Goal: Information Seeking & Learning: Learn about a topic

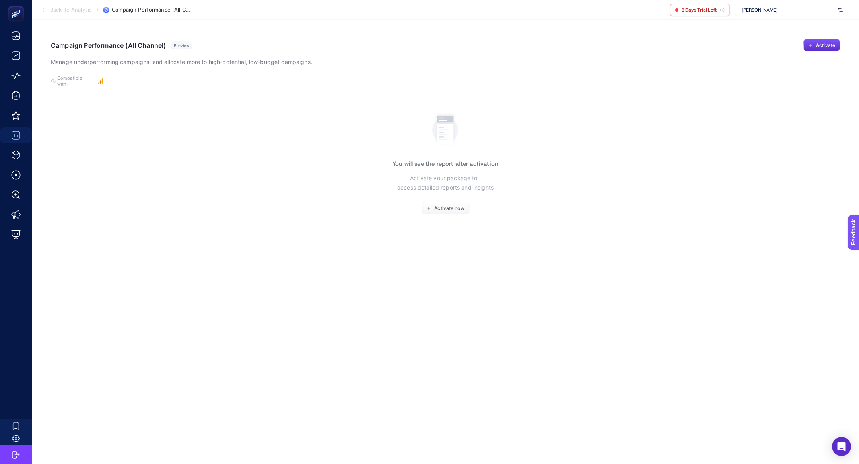
click at [765, 3] on section "Back To Analysis / Campaign Performance (All Channel) 0 Days Trial Left [PERSON…" at bounding box center [446, 10] width 828 height 20
click at [766, 8] on span "[PERSON_NAME]" at bounding box center [788, 10] width 93 height 6
type input "modalife"
click at [768, 27] on span "[DOMAIN_NAME]" at bounding box center [760, 26] width 37 height 6
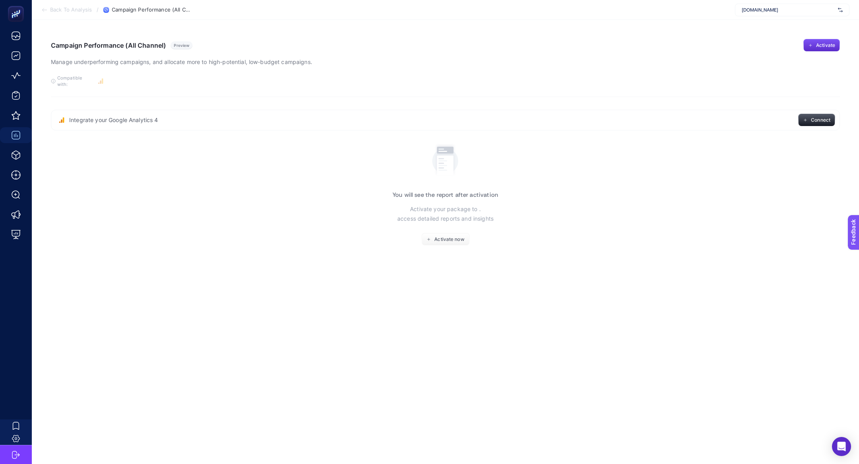
click at [762, 24] on article "Campaign Performance (All Channel) Preview Manage underperforming campaigns, an…" at bounding box center [446, 242] width 828 height 444
click at [761, 10] on span "[DOMAIN_NAME]" at bounding box center [788, 10] width 93 height 6
type input "modalife"
click at [761, 39] on span "[URL][DOMAIN_NAME]" at bounding box center [766, 39] width 49 height 6
click at [745, 15] on div "[URL][DOMAIN_NAME]" at bounding box center [792, 10] width 115 height 13
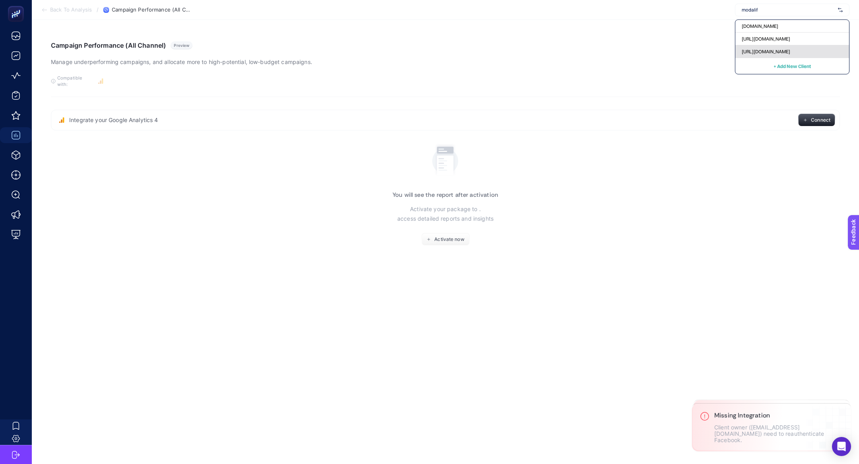
type input "modalif"
click at [755, 49] on span "[URL][DOMAIN_NAME]" at bounding box center [766, 52] width 49 height 6
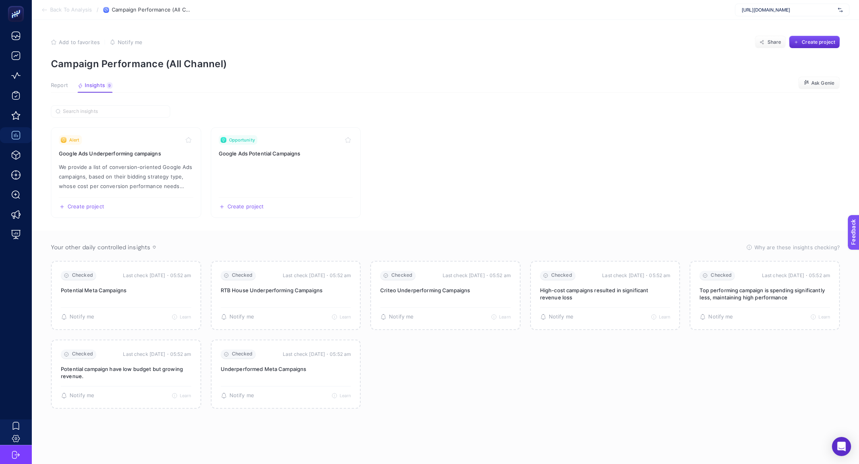
click at [55, 86] on span "Report" at bounding box center [59, 85] width 17 height 6
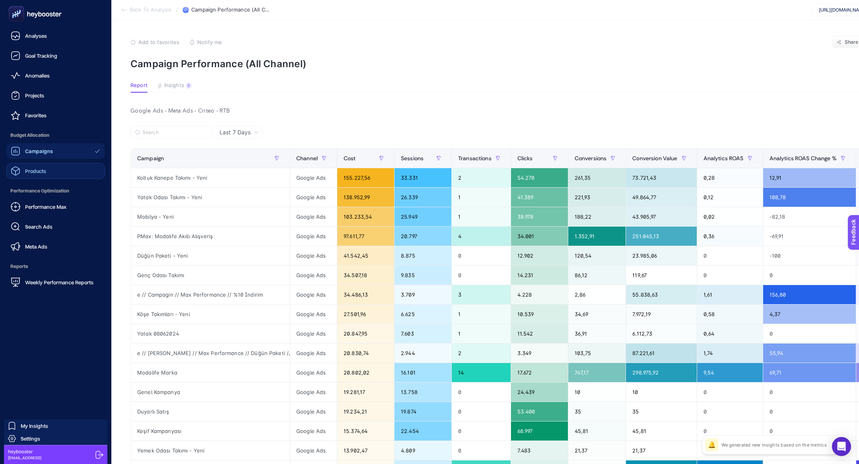
click at [54, 168] on link "Products" at bounding box center [55, 171] width 99 height 16
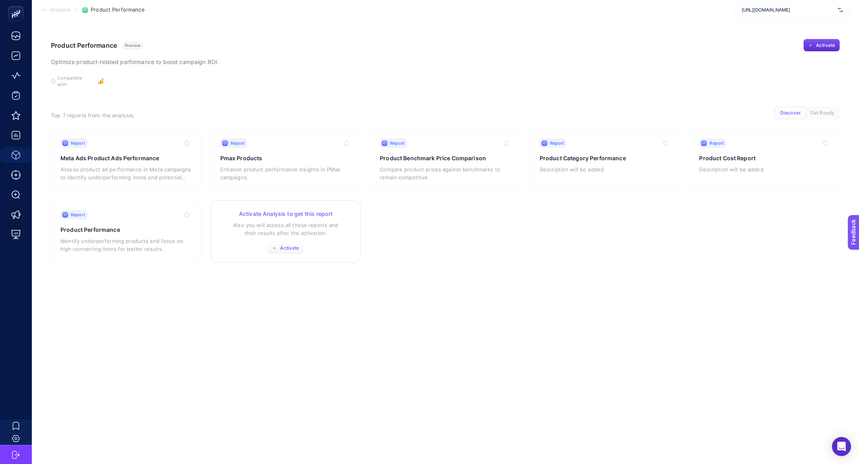
click at [283, 245] on span "Activate" at bounding box center [289, 248] width 19 height 6
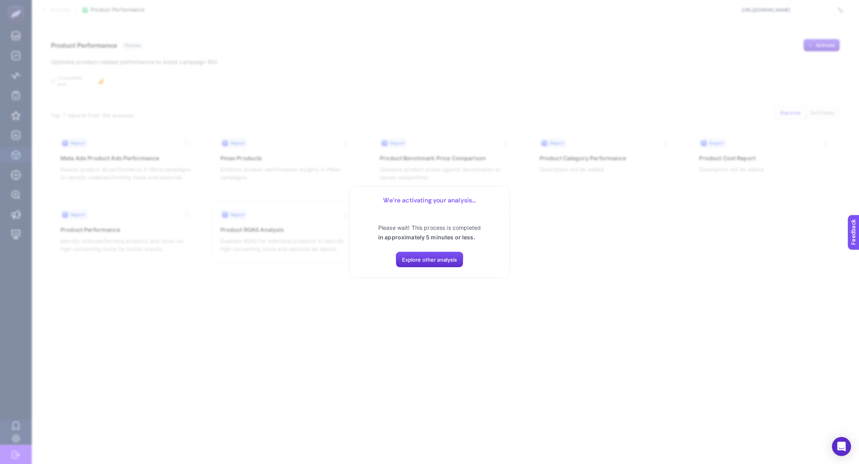
click at [413, 269] on div "Please wait! This process is completed in approximately 5 minutes or less. Expl…" at bounding box center [429, 246] width 159 height 64
click at [413, 267] on button "Explore other analysis" at bounding box center [430, 260] width 68 height 16
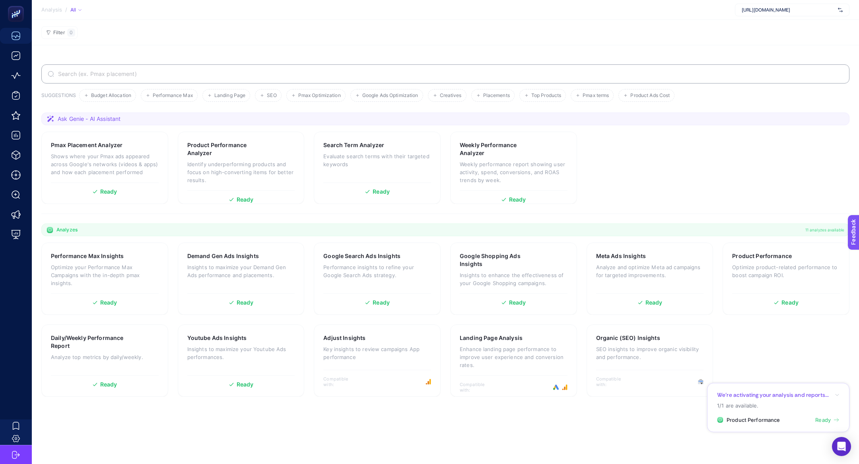
click at [824, 413] on section "We’re activating your analysis and reports... 1/1 are available. Product Perfor…" at bounding box center [778, 408] width 142 height 50
click at [827, 418] on span "Ready" at bounding box center [824, 421] width 16 height 8
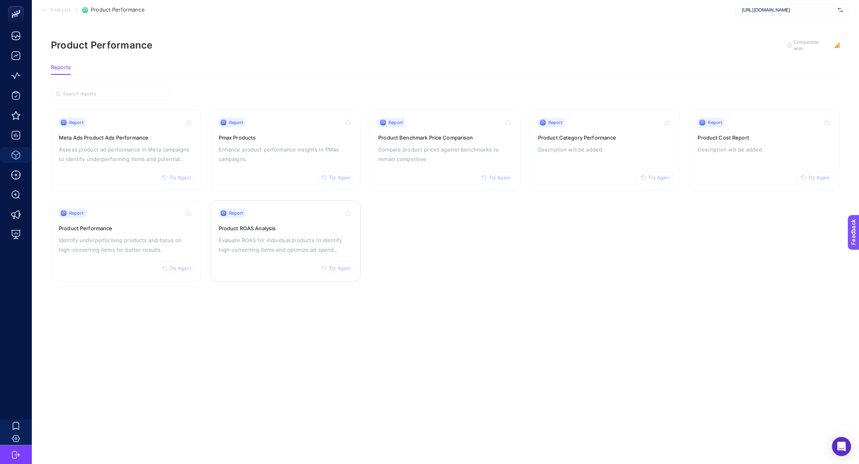
click at [296, 236] on p "Evaluate ROAS for individual products to identify high-converting items and opt…" at bounding box center [286, 245] width 134 height 19
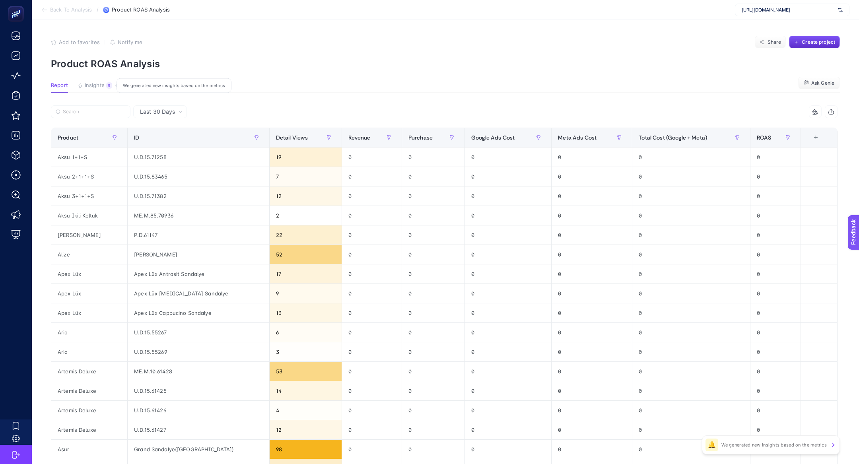
click at [94, 86] on span "Insights" at bounding box center [95, 85] width 20 height 6
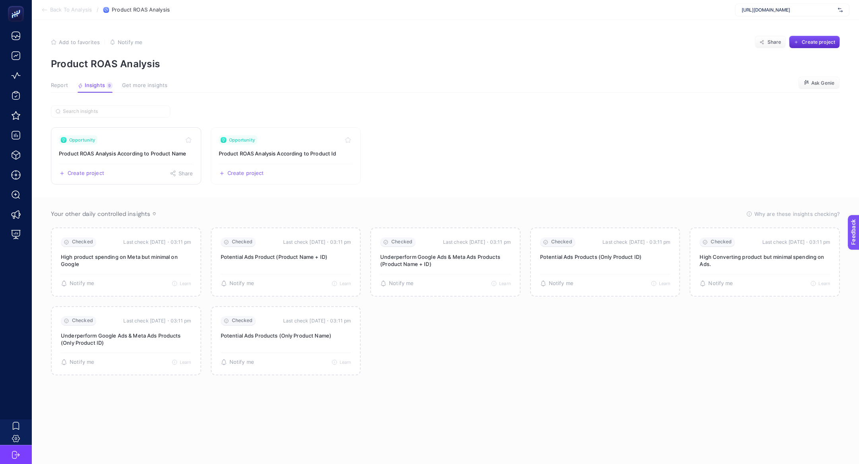
click at [94, 143] on div "Opportunity" at bounding box center [78, 140] width 39 height 10
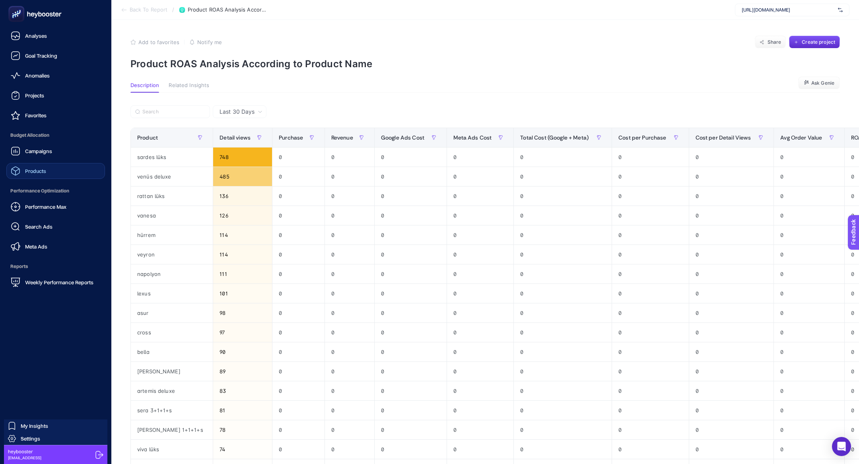
click at [57, 172] on link "Products" at bounding box center [55, 171] width 99 height 16
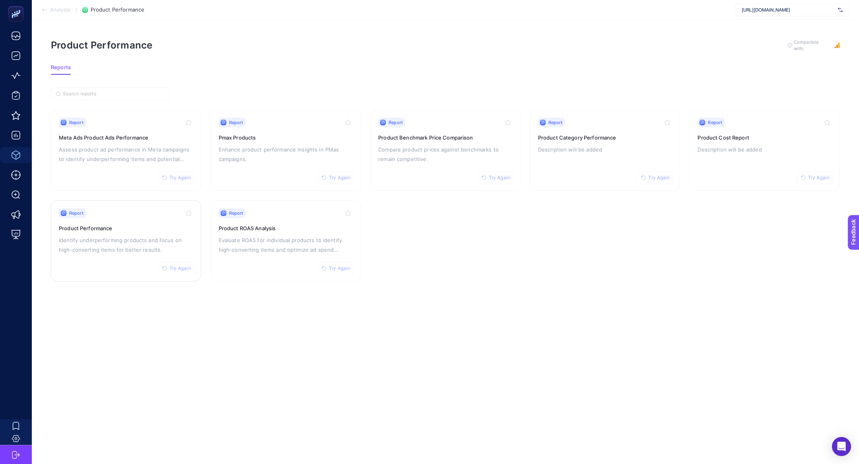
click at [64, 250] on p "Identify underperforming products and focus on high-converting items for better…" at bounding box center [126, 245] width 134 height 19
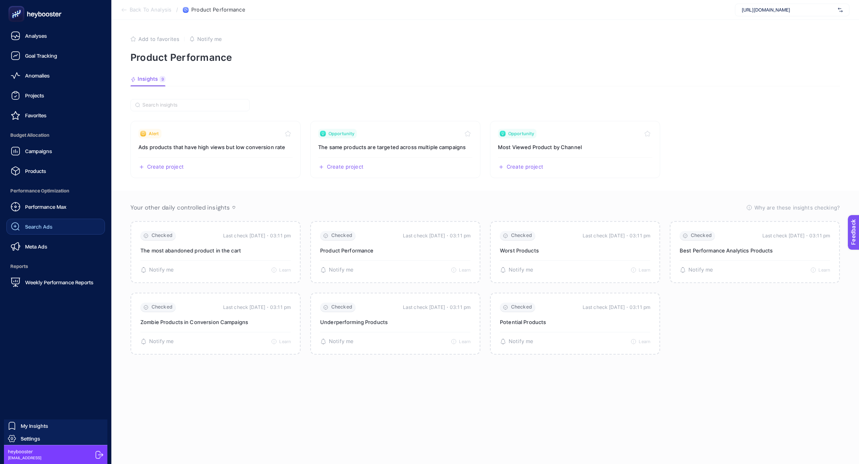
click at [54, 225] on link "Search Ads" at bounding box center [55, 227] width 99 height 16
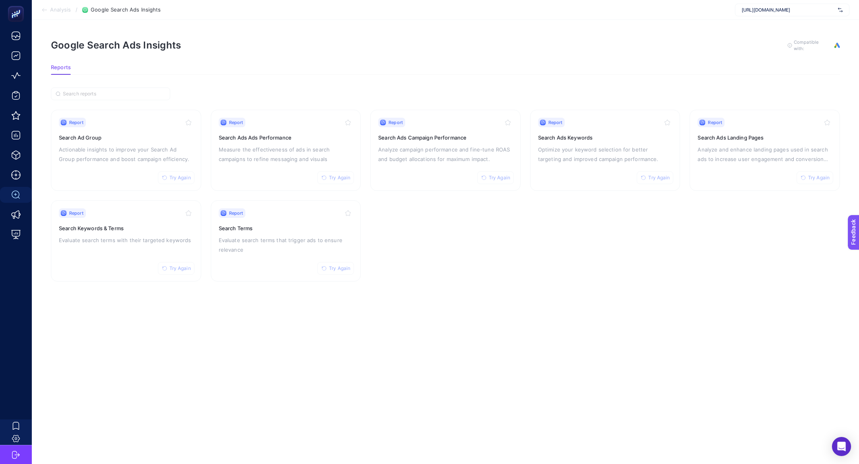
click at [778, 13] on span "[URL][DOMAIN_NAME]" at bounding box center [788, 10] width 93 height 6
type input "gelind"
click at [778, 27] on span "[DOMAIN_NAME]" at bounding box center [760, 26] width 37 height 6
click at [130, 233] on div "Report Try Again Search Keywords & Terms Evaluate search terms with their targe…" at bounding box center [126, 240] width 134 height 65
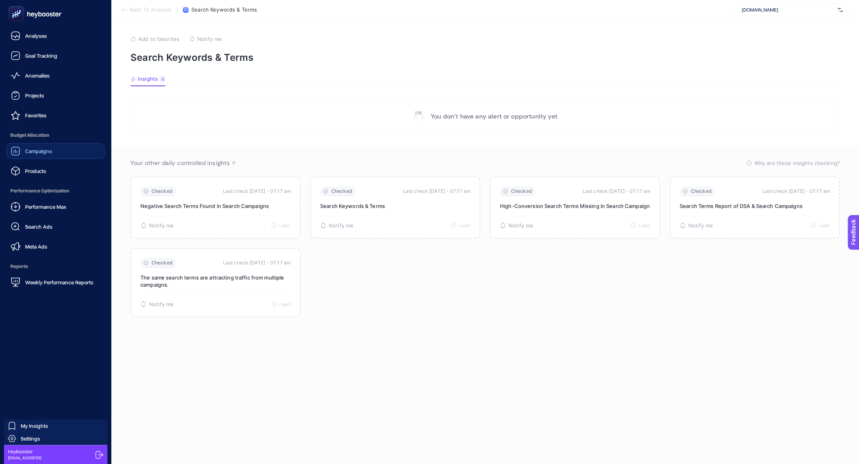
click at [37, 147] on div "Campaigns" at bounding box center [31, 151] width 41 height 10
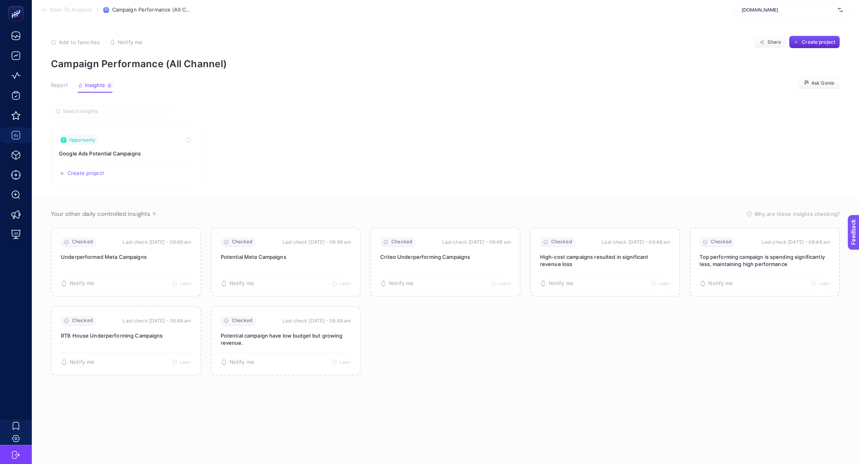
click at [63, 81] on article "Add to favorites false Notify me Share Create project Campaign Performance (All…" at bounding box center [446, 242] width 828 height 444
click at [78, 89] on button "Report" at bounding box center [95, 87] width 35 height 10
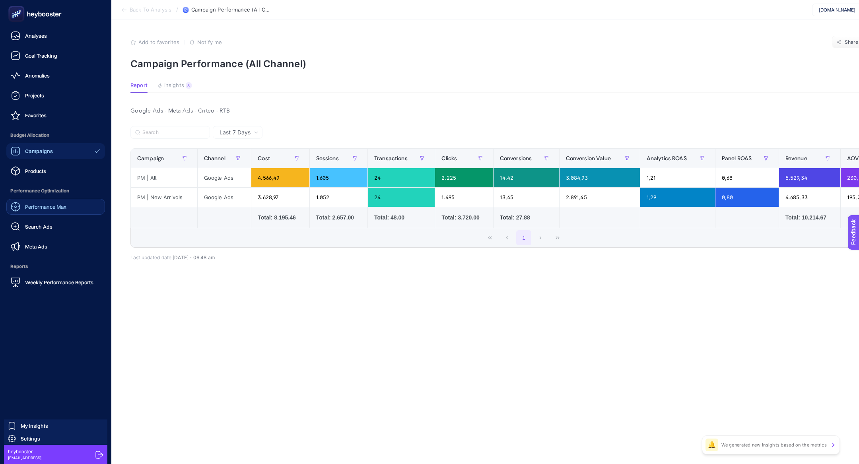
click at [40, 201] on link "Performance Max" at bounding box center [55, 207] width 99 height 16
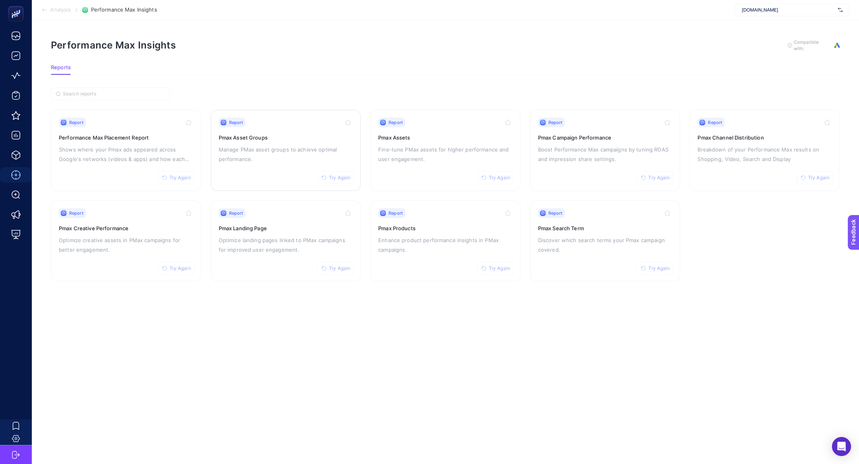
click at [247, 160] on p "Manage PMax asset groups to achieve optimal performance." at bounding box center [286, 154] width 134 height 19
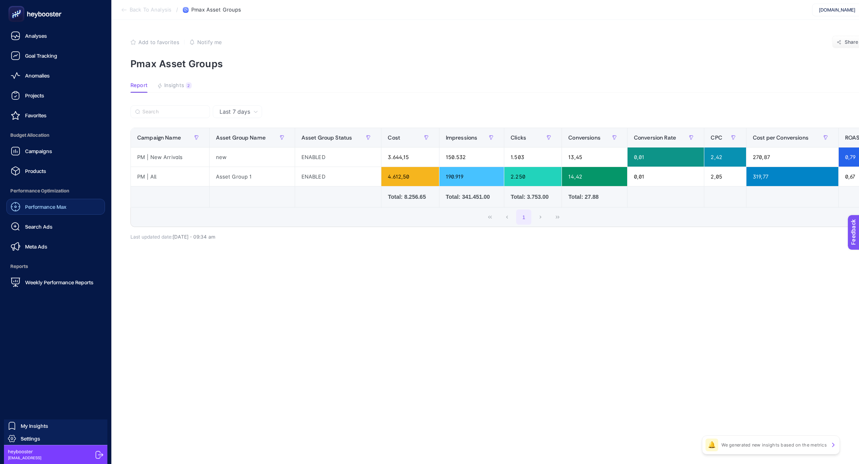
click at [46, 209] on span "Performance Max" at bounding box center [45, 207] width 41 height 6
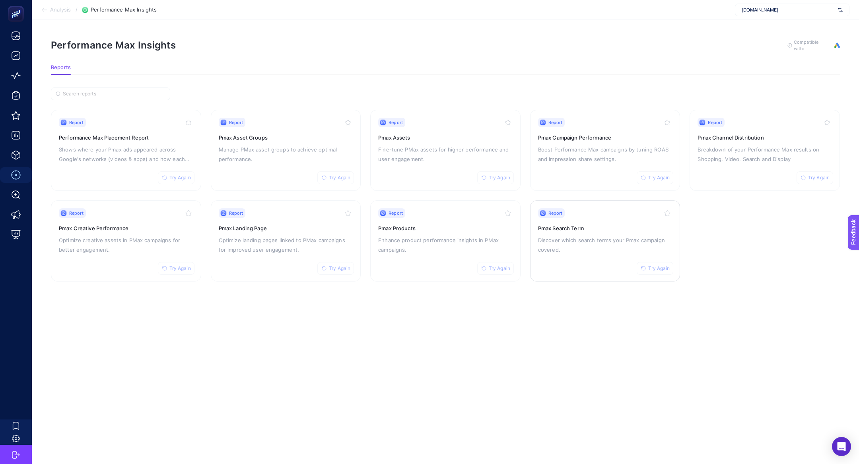
click at [626, 253] on div "Report Try Again Pmax Search Term Discover which search terms your Pmax campaig…" at bounding box center [605, 240] width 134 height 65
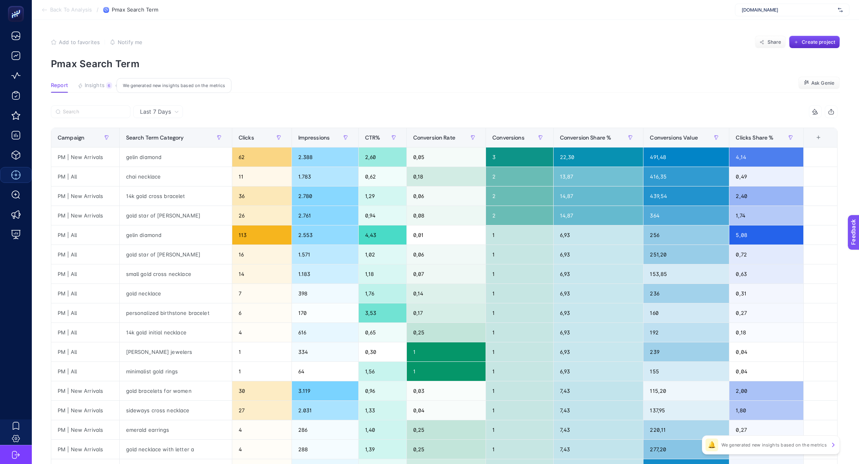
click at [96, 86] on span "Insights" at bounding box center [95, 85] width 20 height 6
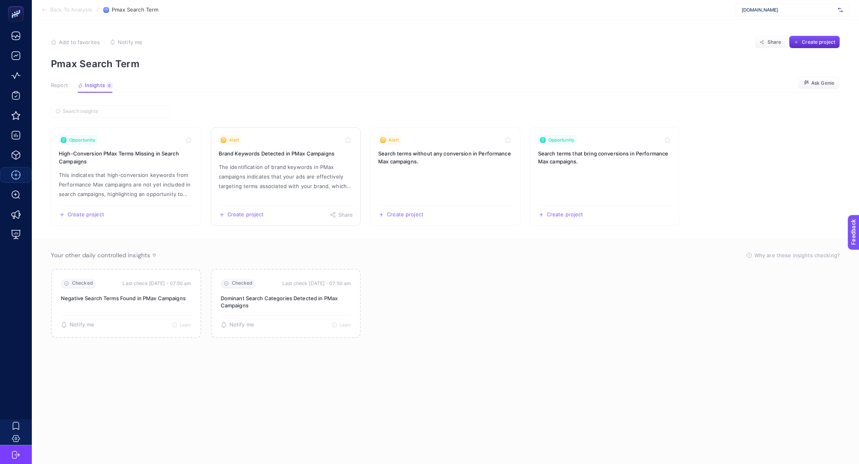
click at [230, 171] on p "The identification of brand keywords in PMax campaigns indicates that your ads …" at bounding box center [286, 176] width 134 height 29
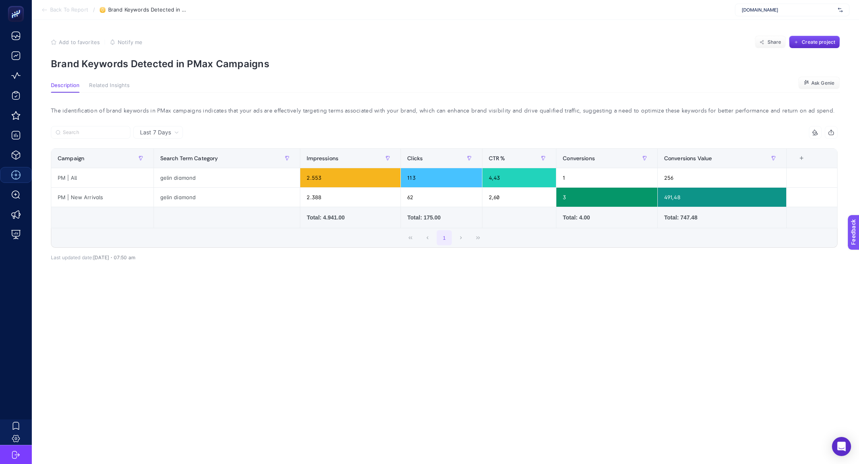
click at [164, 67] on p "Brand Keywords Detected in PMax Campaigns" at bounding box center [445, 64] width 789 height 12
copy article "Brand Keywords Detected in PMax Campaigns"
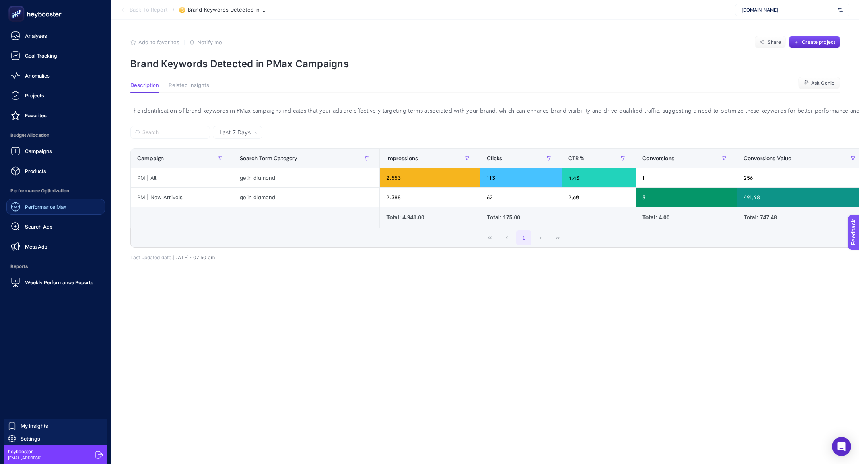
click at [55, 215] on div "Performance Max Search Ads Meta Ads" at bounding box center [55, 227] width 99 height 56
click at [52, 208] on span "Performance Max" at bounding box center [45, 207] width 41 height 6
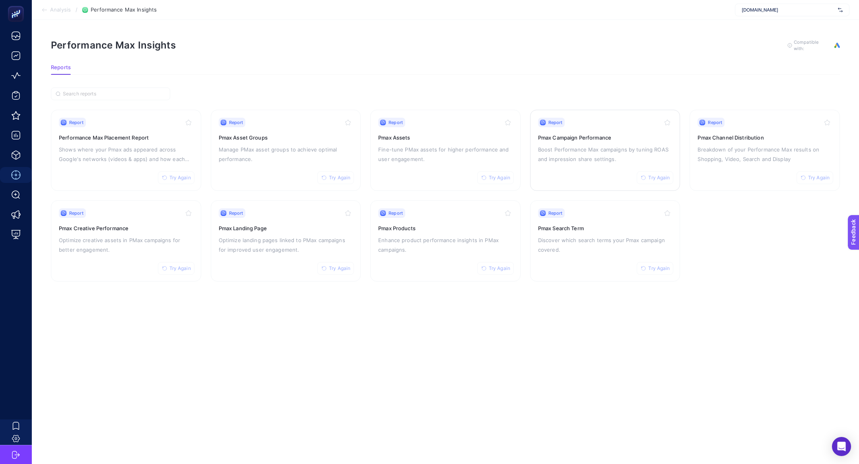
click at [577, 173] on div "Report Try Again Pmax Campaign Performance Boost Performance Max campaigns by t…" at bounding box center [605, 150] width 134 height 65
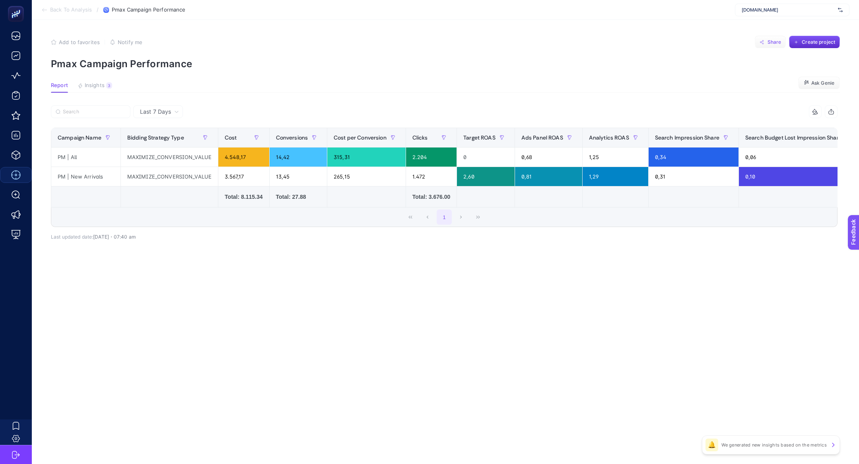
click at [776, 42] on span "Share" at bounding box center [775, 42] width 14 height 6
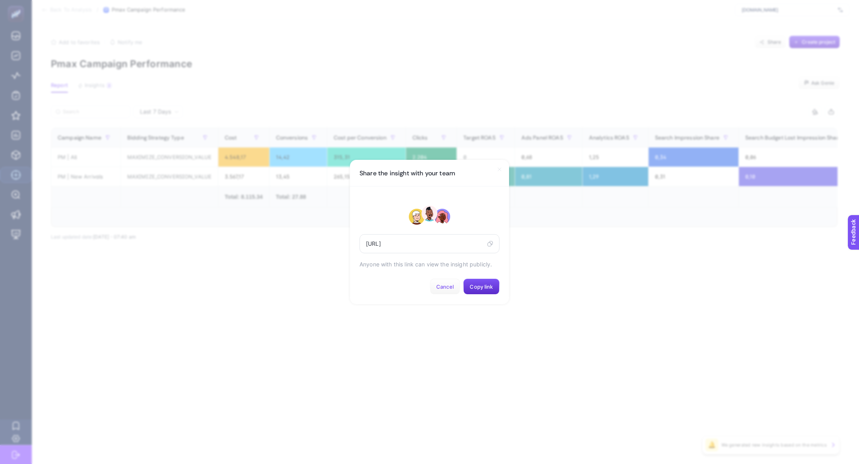
click at [446, 286] on span "Cancel" at bounding box center [445, 287] width 18 height 6
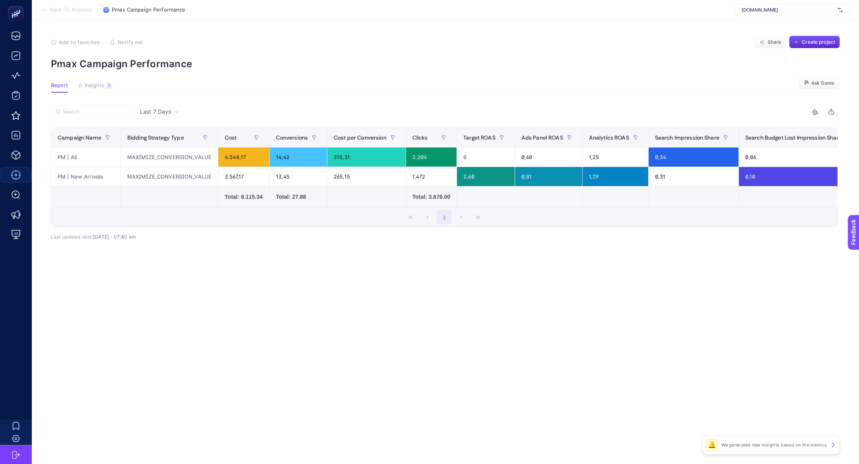
click at [150, 63] on p "Pmax Campaign Performance" at bounding box center [445, 64] width 789 height 12
copy article "Pmax Campaign Performance"
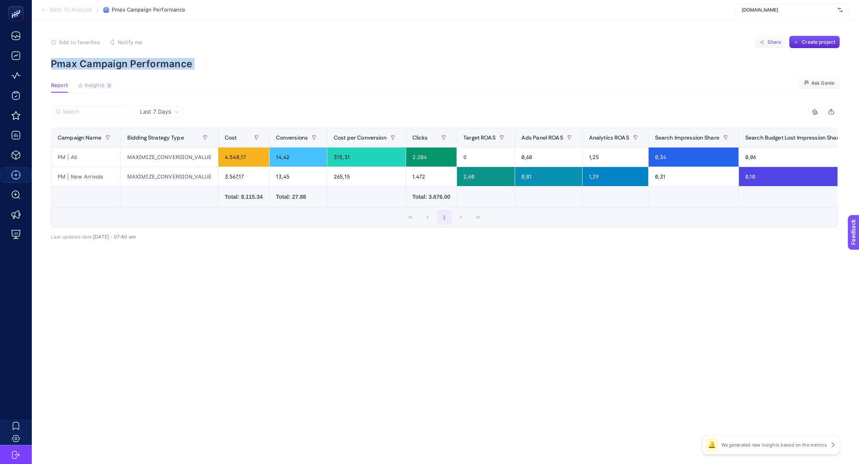
click at [775, 46] on button "Share" at bounding box center [770, 42] width 31 height 13
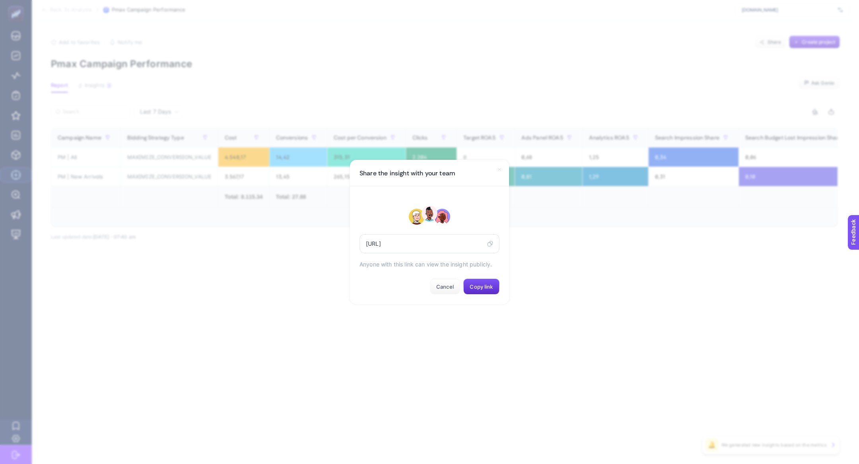
click at [493, 243] on icon at bounding box center [491, 244] width 4 height 4
click at [456, 282] on button "Cancel" at bounding box center [445, 287] width 30 height 16
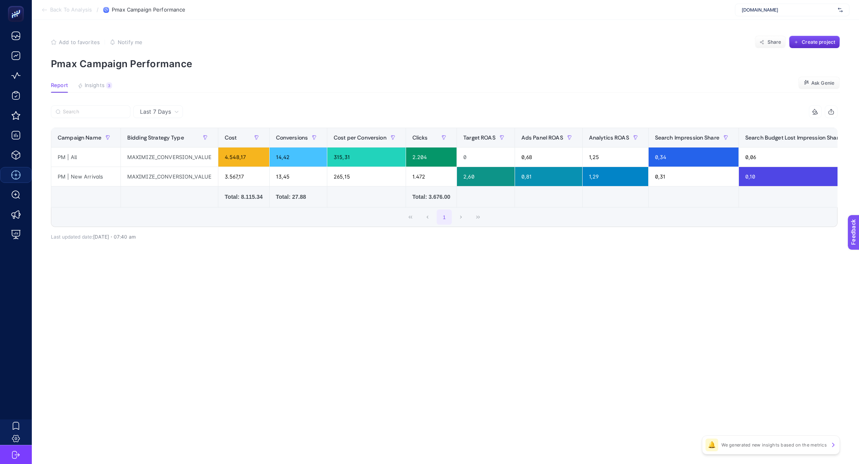
click at [775, 16] on div "[DOMAIN_NAME]" at bounding box center [792, 10] width 115 height 13
type input "doqu"
click at [779, 27] on div "doquhome" at bounding box center [793, 26] width 114 height 13
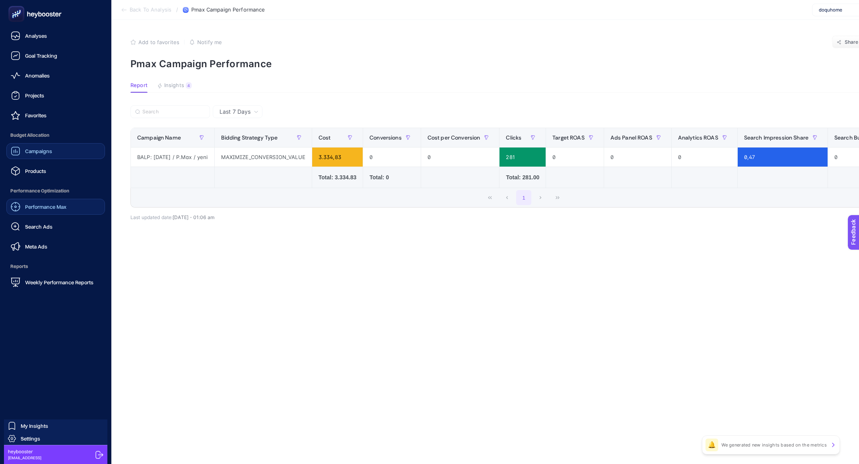
click at [29, 147] on div "Campaigns" at bounding box center [31, 151] width 41 height 10
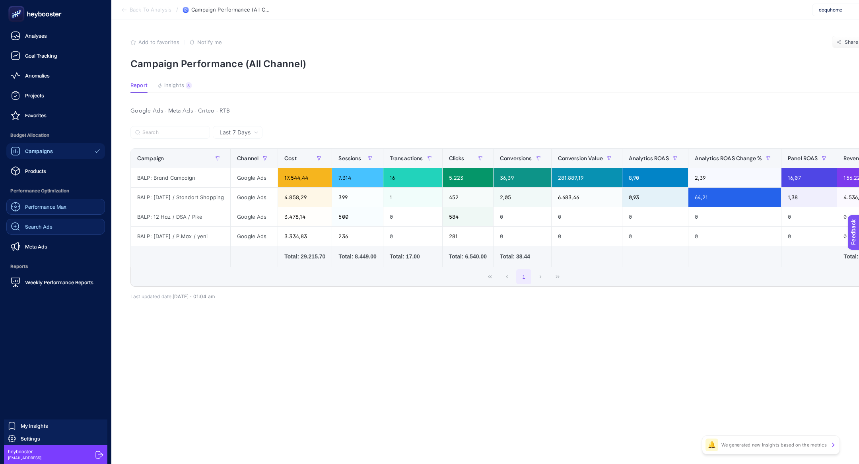
click at [29, 226] on span "Search Ads" at bounding box center [38, 227] width 27 height 6
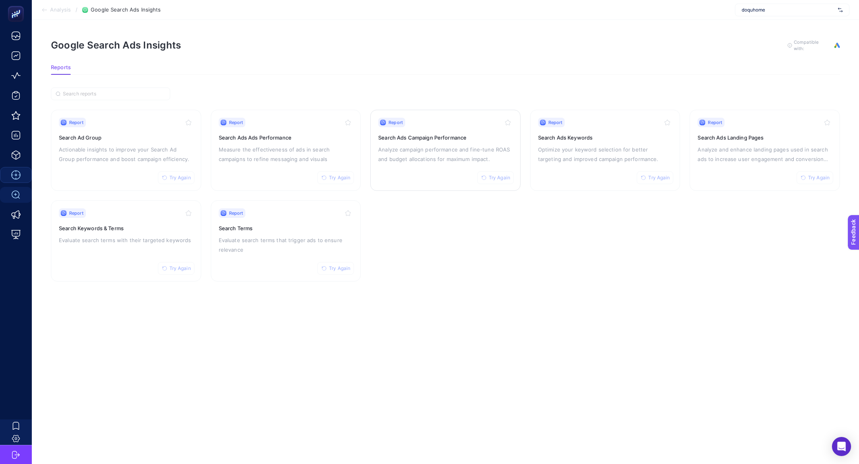
click at [456, 163] on div "Report Try Again Search Ads Campaign Performance Analyze campaign performance a…" at bounding box center [445, 150] width 134 height 65
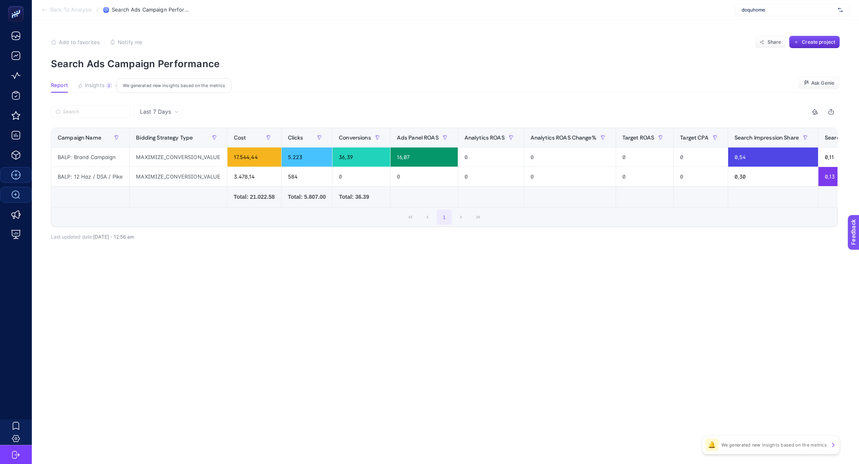
click at [109, 89] on button "Insights 2 We generated new insights based on the metrics" at bounding box center [95, 87] width 35 height 10
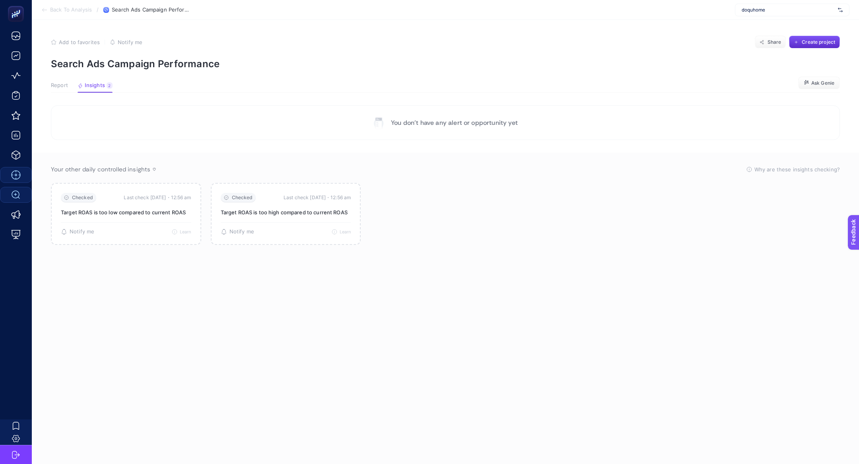
click at [65, 82] on span "Report" at bounding box center [59, 85] width 17 height 6
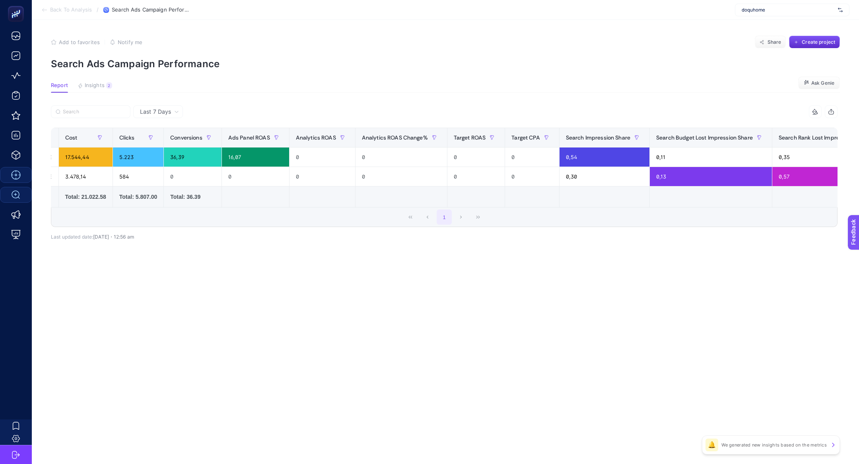
scroll to position [0, 173]
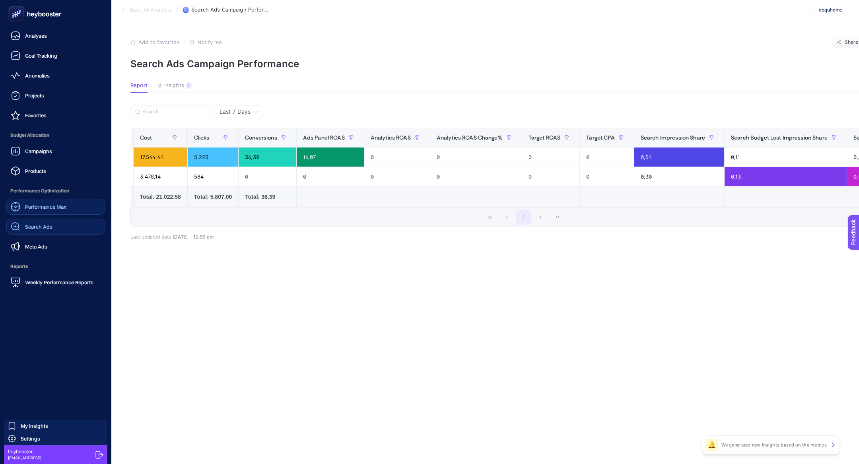
click at [32, 227] on span "Search Ads" at bounding box center [38, 227] width 27 height 6
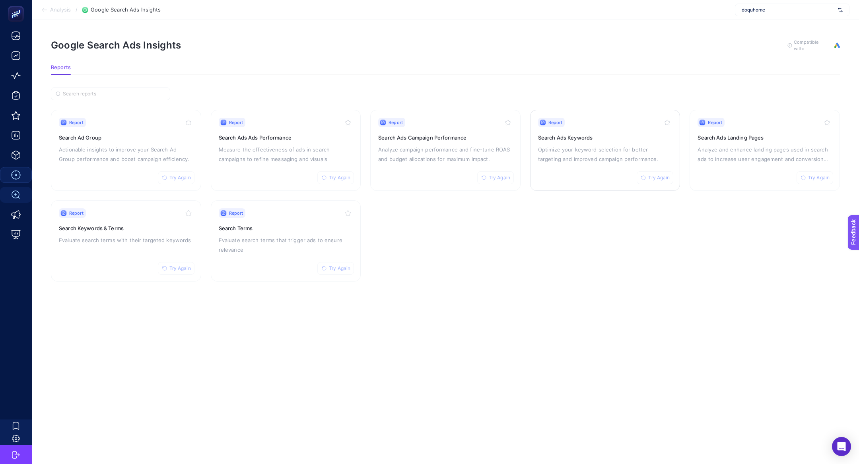
click at [653, 131] on div "Report Try Again Search Ads Keywords Optimize your keyword selection for better…" at bounding box center [605, 150] width 134 height 65
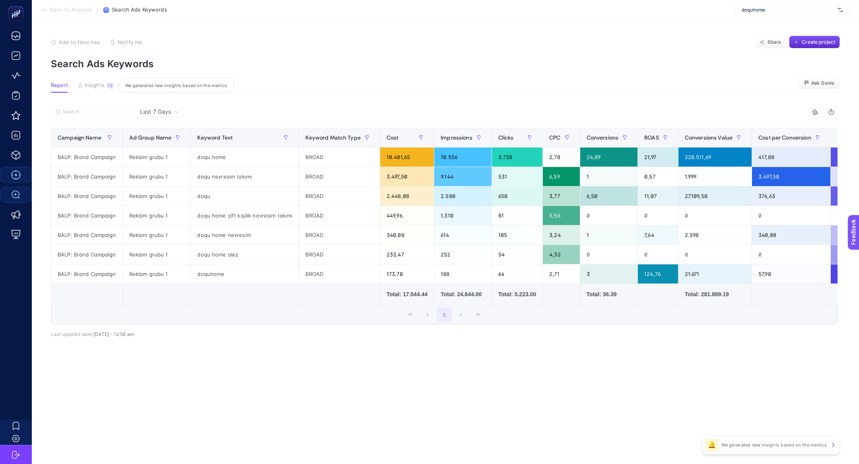
click at [92, 89] on button "Insights 13 We generated new insights based on the metrics" at bounding box center [96, 87] width 37 height 10
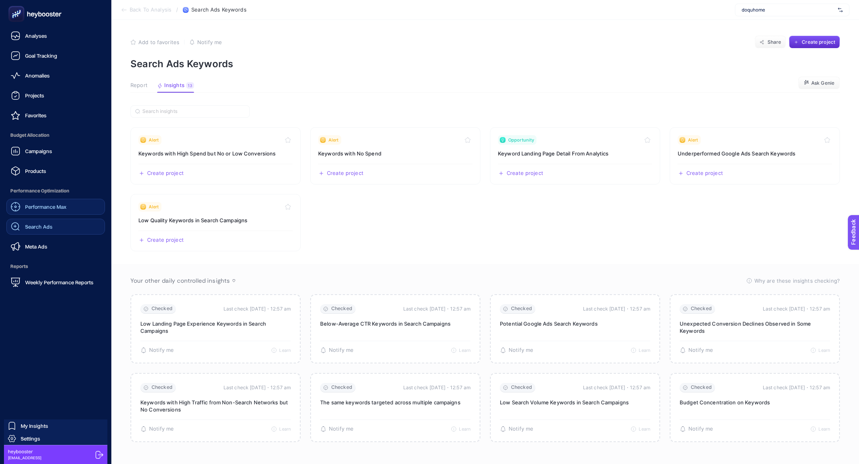
click at [41, 225] on span "Search Ads" at bounding box center [38, 227] width 27 height 6
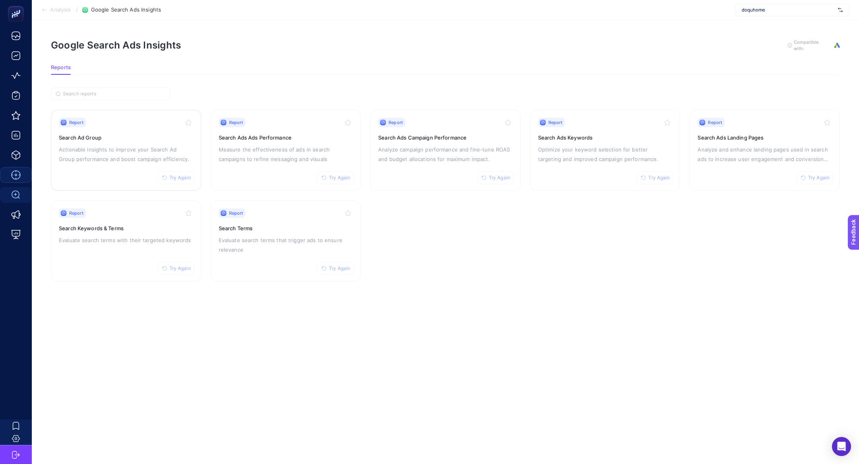
click at [109, 136] on h3 "Search Ad Group" at bounding box center [126, 138] width 134 height 8
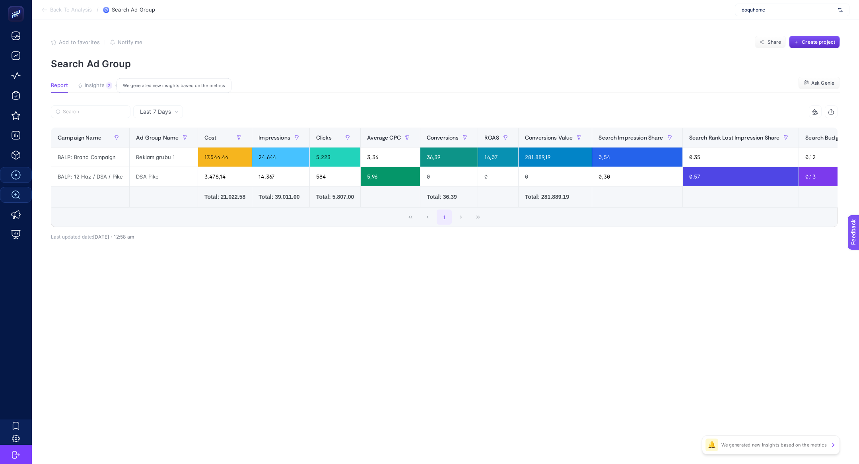
click at [86, 91] on button "Insights 2 We generated new insights based on the metrics" at bounding box center [95, 87] width 35 height 10
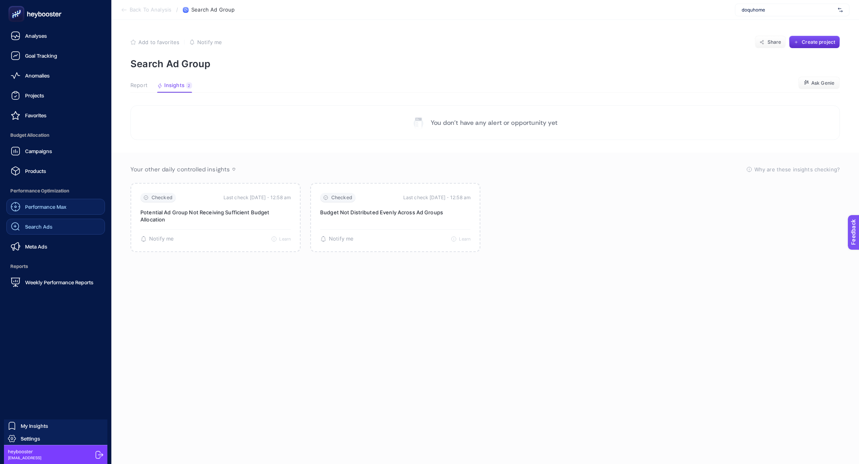
click at [57, 227] on link "Search Ads" at bounding box center [55, 227] width 99 height 16
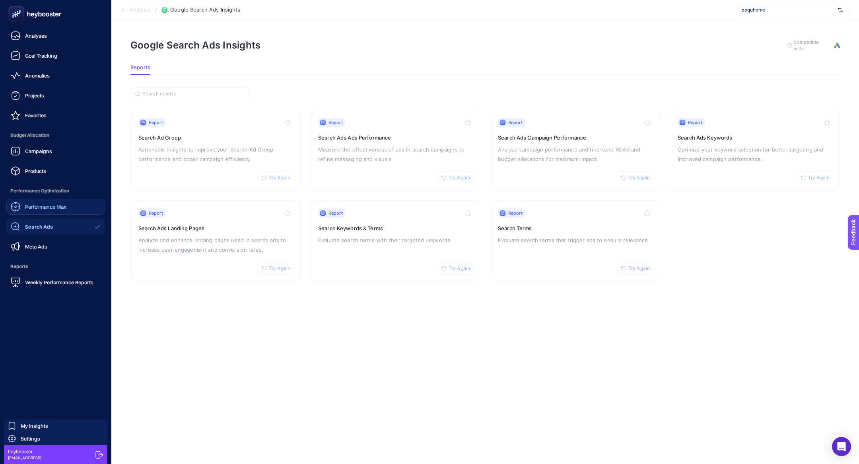
click at [55, 208] on span "Performance Max" at bounding box center [45, 207] width 41 height 6
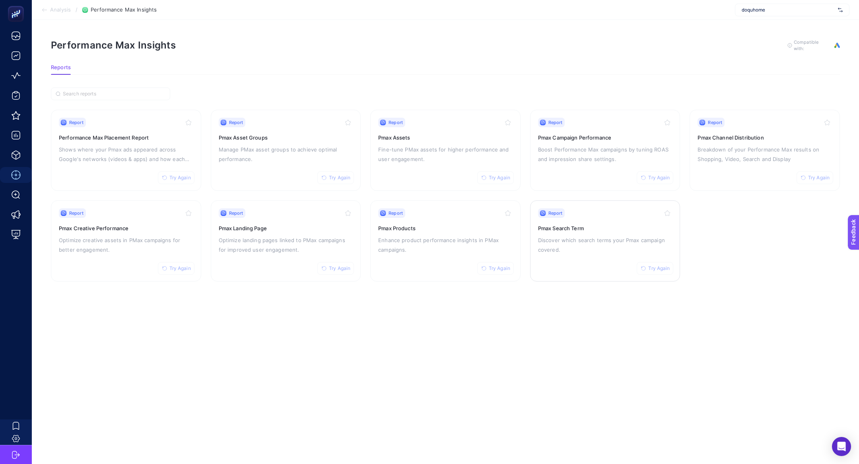
click at [631, 236] on p "Discover which search terms your Pmax campaign covered." at bounding box center [605, 245] width 134 height 19
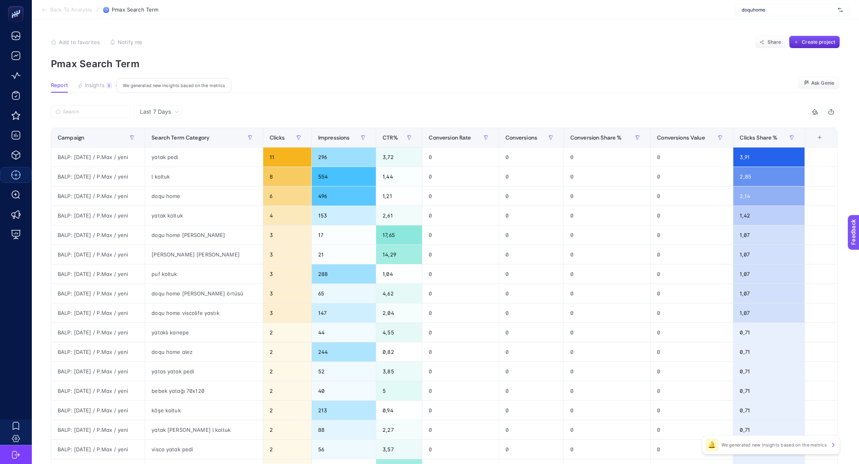
click at [94, 90] on button "Insights 5 We generated new insights based on the metrics" at bounding box center [95, 87] width 35 height 10
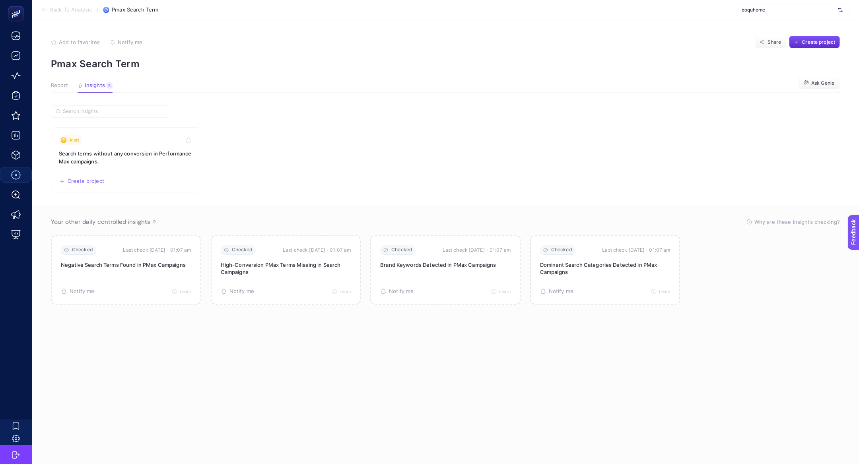
click at [69, 90] on div "Report Insights 5 We generated new insights based on the metrics" at bounding box center [82, 87] width 62 height 10
click at [58, 88] on span "Report" at bounding box center [59, 85] width 17 height 6
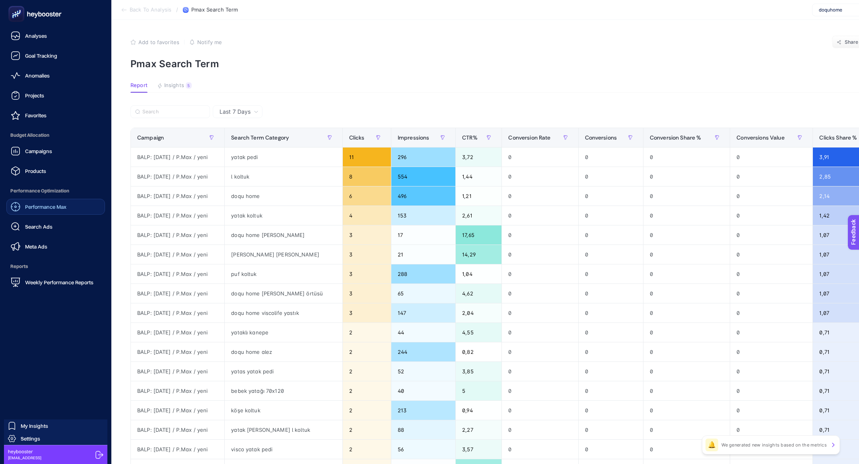
click at [43, 208] on span "Performance Max" at bounding box center [45, 207] width 41 height 6
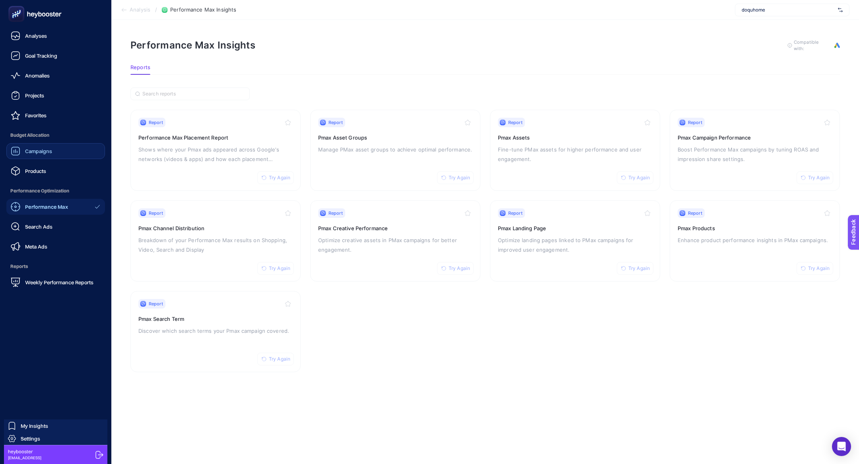
click at [49, 148] on span "Campaigns" at bounding box center [38, 151] width 27 height 6
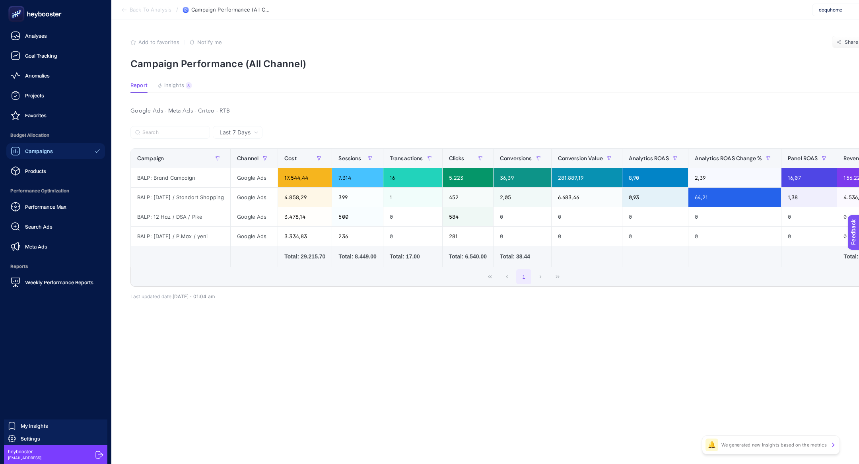
click at [18, 16] on rect at bounding box center [16, 14] width 13 height 13
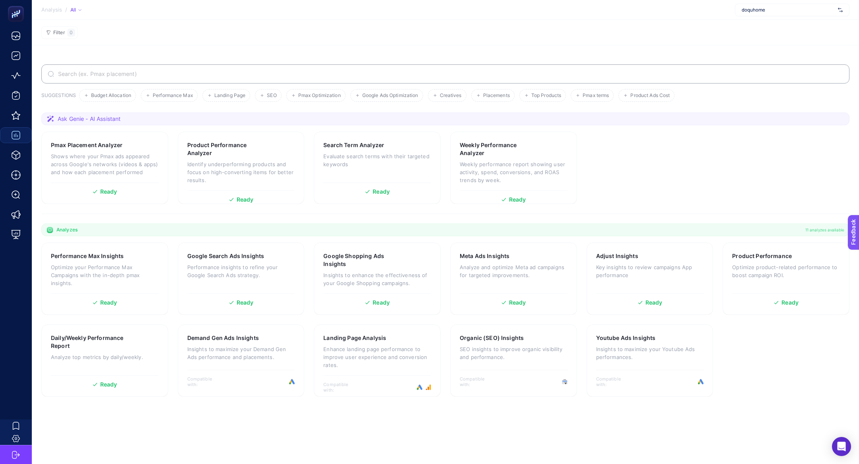
click at [202, 72] on input "Search" at bounding box center [449, 74] width 787 height 6
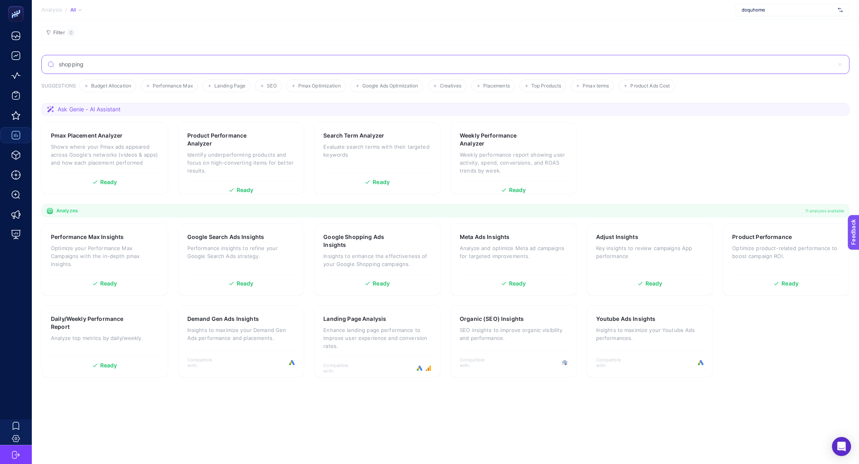
type input "shopping"
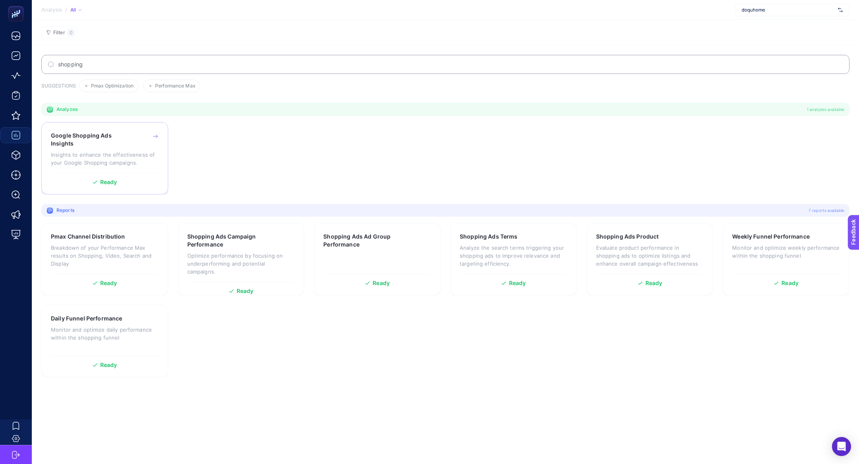
click at [97, 138] on h3 "Google Shopping Ads Insights" at bounding box center [92, 140] width 82 height 16
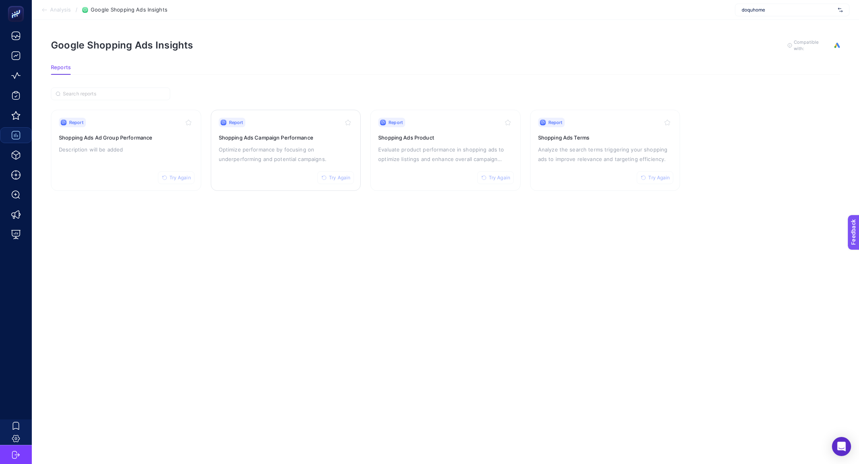
click at [316, 153] on p "Optimize performance by focusing on underperforming and potential campaigns." at bounding box center [286, 154] width 134 height 19
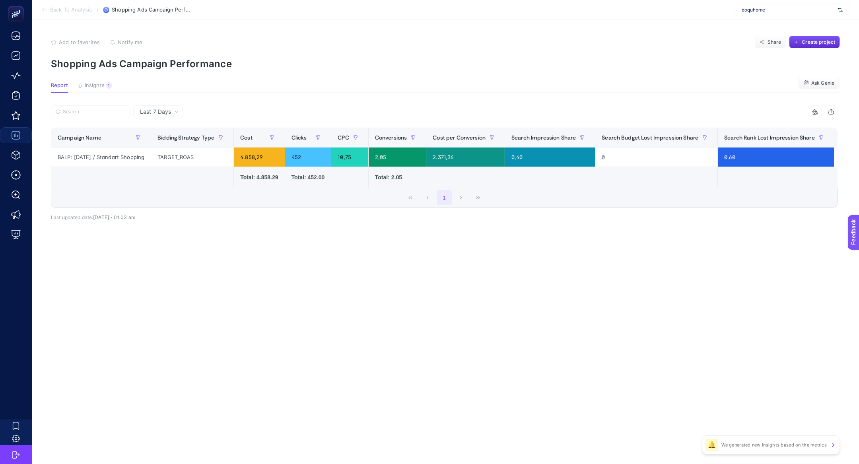
click at [89, 78] on article "Add to favorites false Notify me Share Create project Shopping Ads Campaign Per…" at bounding box center [446, 242] width 828 height 444
click at [92, 86] on span "Insights" at bounding box center [95, 85] width 20 height 6
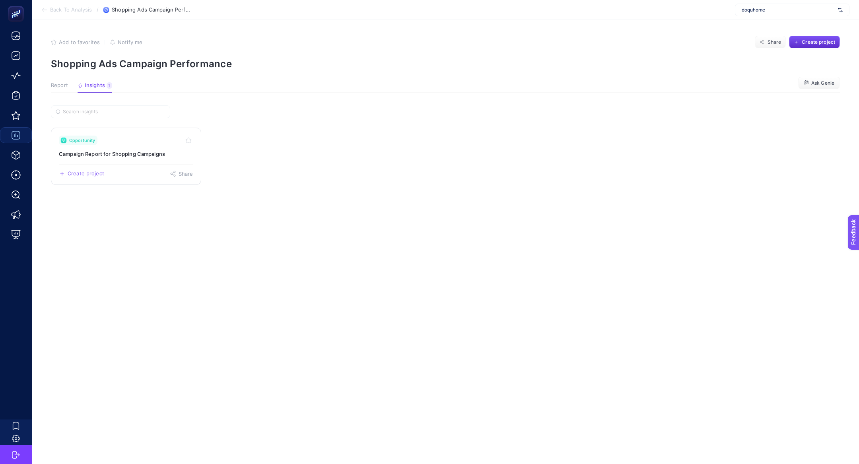
click at [101, 158] on link "Opportunity Campaign Report for Shopping Campaigns Create project Share" at bounding box center [126, 156] width 150 height 57
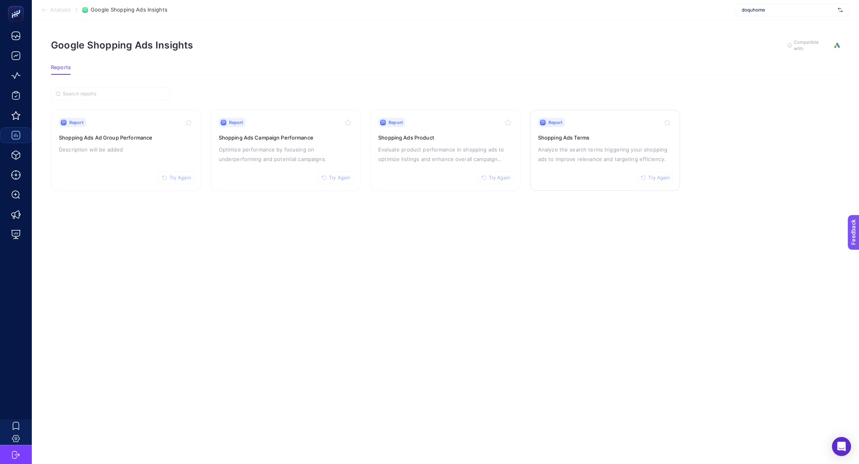
click at [576, 159] on p "Analyze the search terms triggering your shopping ads to improve relevance and …" at bounding box center [605, 154] width 134 height 19
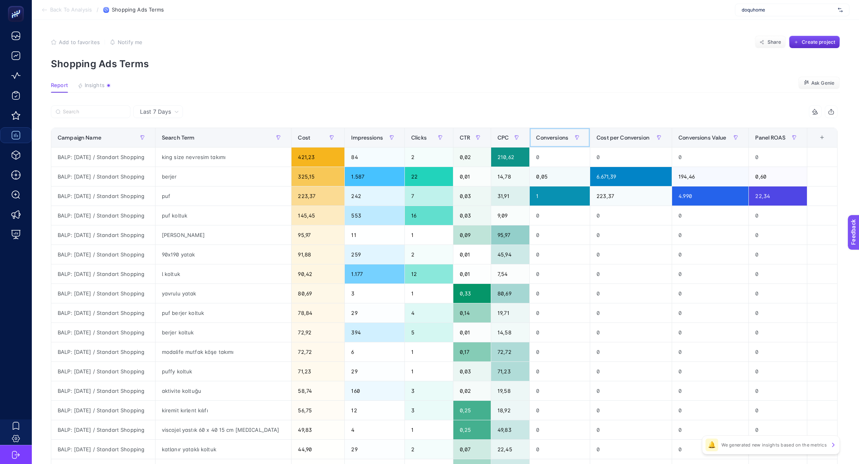
click at [560, 129] on th "Conversions" at bounding box center [560, 137] width 60 height 19
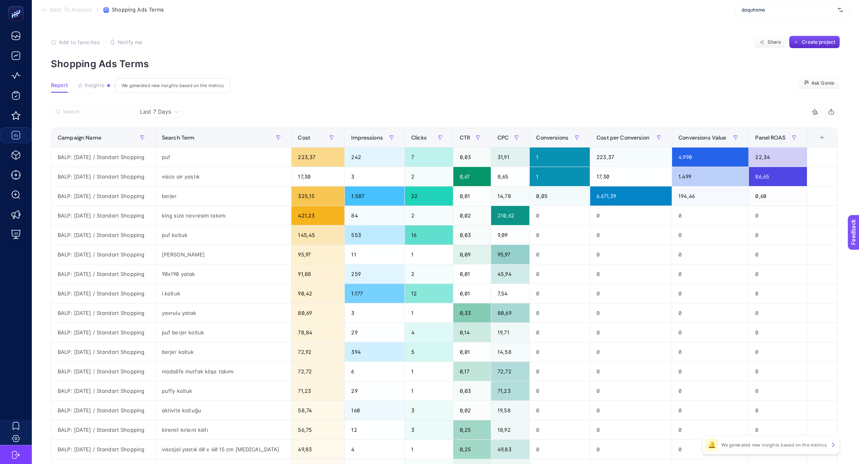
click at [100, 84] on span "Insights" at bounding box center [95, 85] width 20 height 6
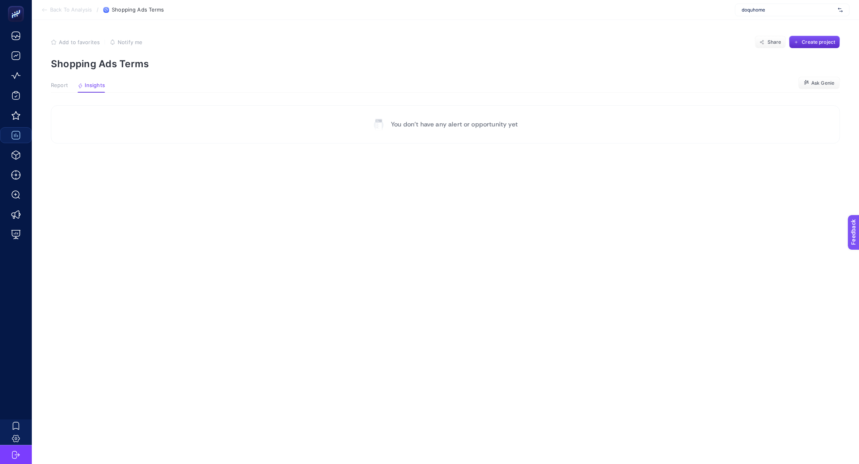
click at [53, 88] on span "Report" at bounding box center [59, 85] width 17 height 6
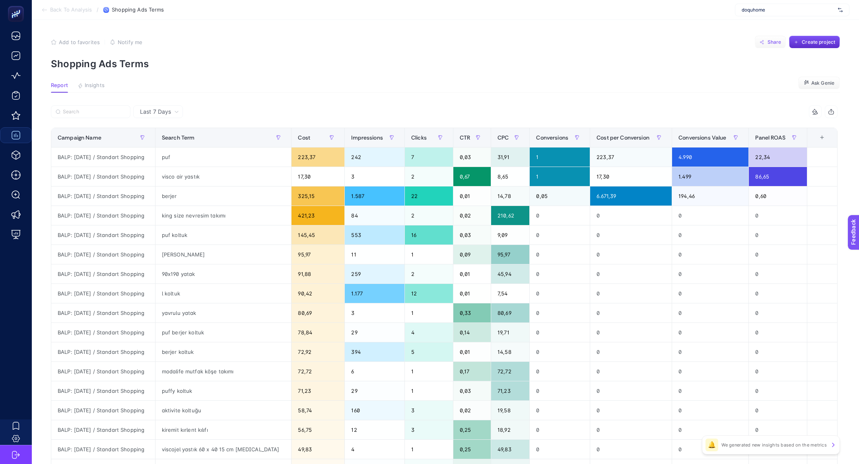
click at [775, 42] on span "Share" at bounding box center [775, 42] width 14 height 6
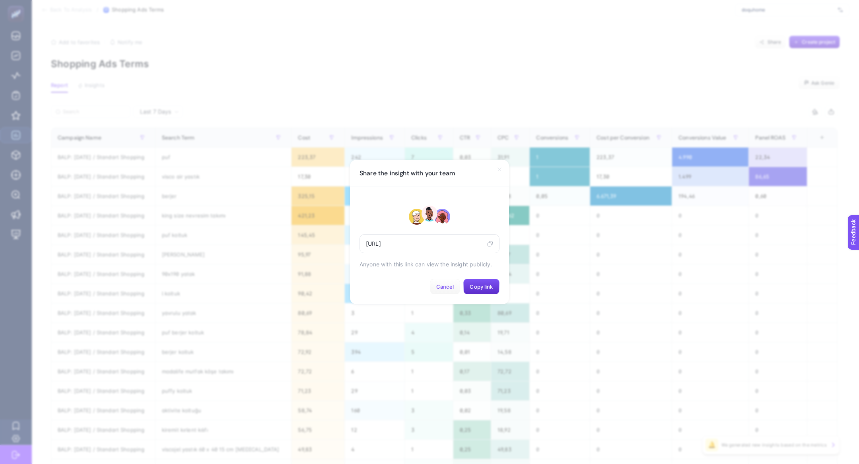
click at [446, 286] on span "Cancel" at bounding box center [445, 287] width 18 height 6
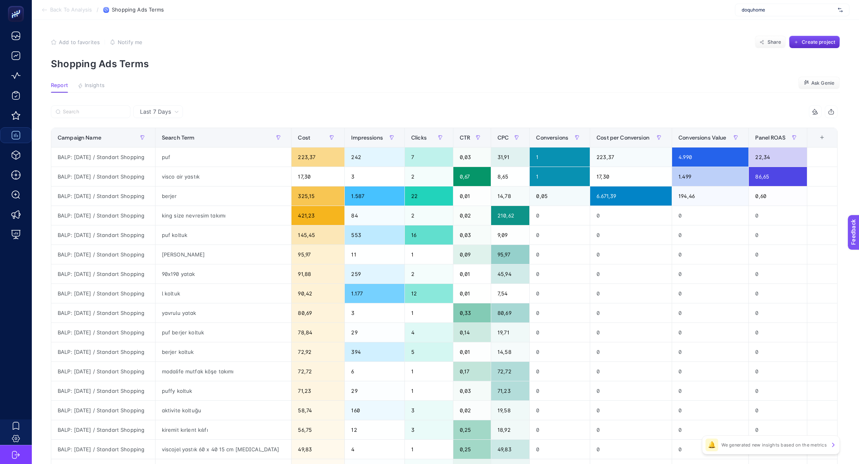
click at [61, 14] on section "Back To Analysis / Shopping Ads Terms doquhome" at bounding box center [446, 10] width 828 height 20
click at [60, 12] on span "Back To Analysis" at bounding box center [71, 10] width 42 height 6
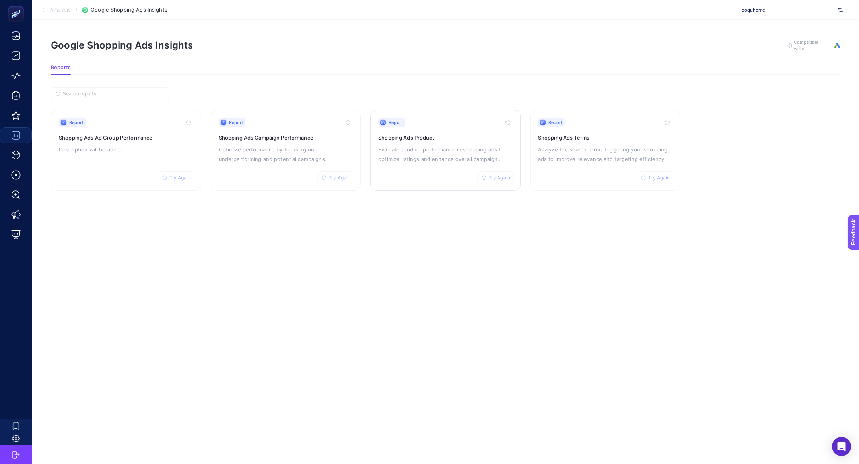
click at [430, 148] on p "Evaluate product performance in shopping ads to optimize listings and enhance o…" at bounding box center [445, 154] width 134 height 19
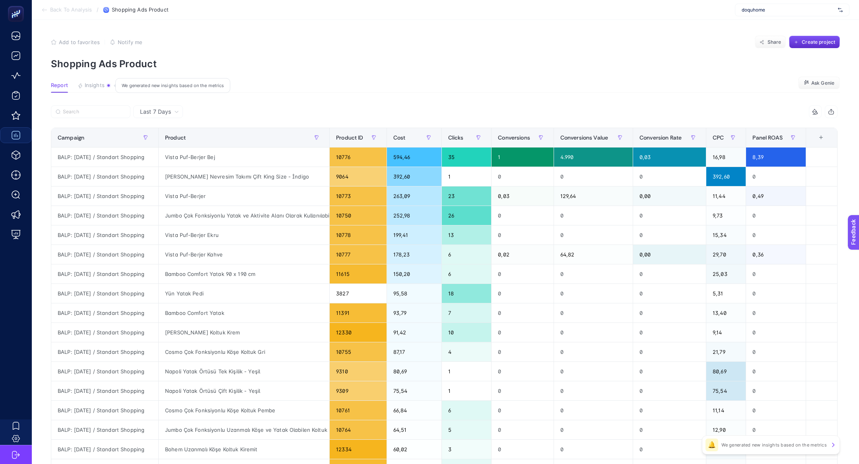
click at [100, 88] on span "Insights" at bounding box center [95, 85] width 20 height 6
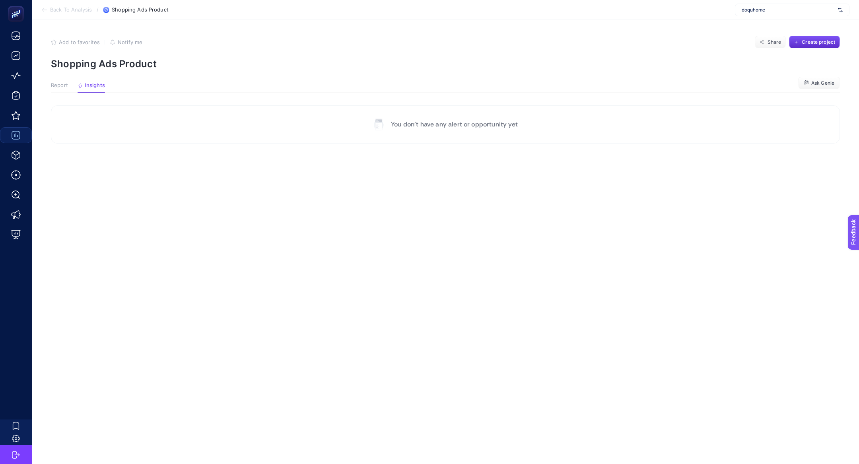
click at [78, 90] on button "Report" at bounding box center [91, 87] width 27 height 10
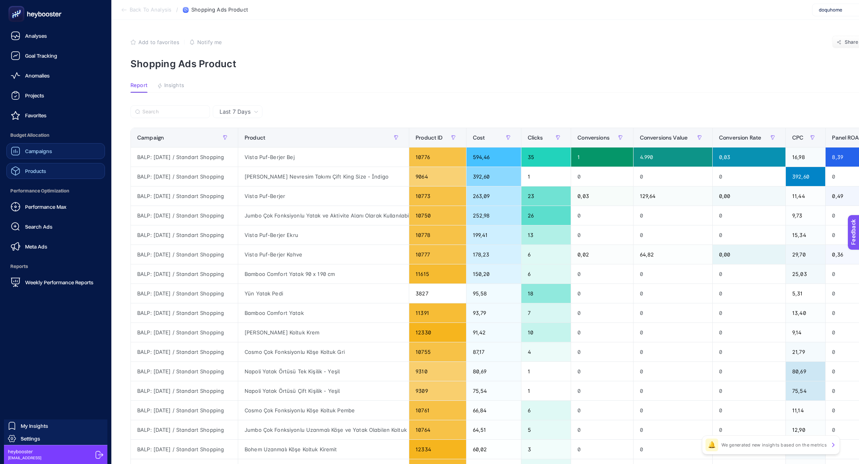
click at [35, 173] on span "Products" at bounding box center [35, 171] width 21 height 6
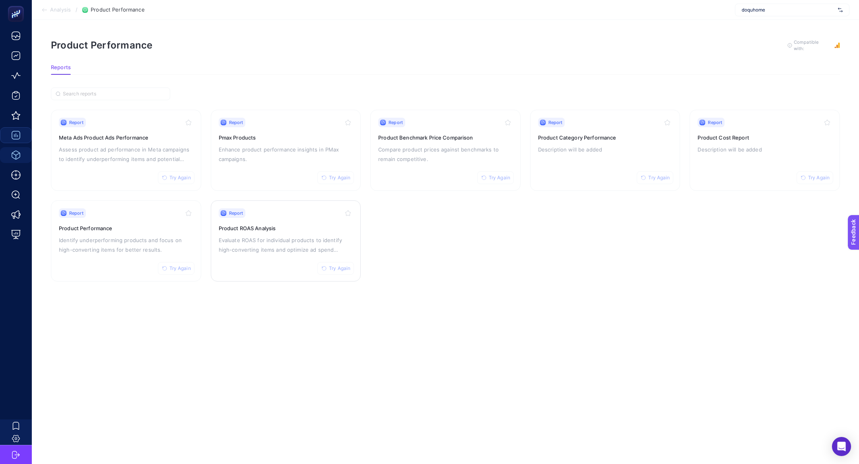
click at [250, 236] on p "Evaluate ROAS for individual products to identify high-converting items and opt…" at bounding box center [286, 245] width 134 height 19
click at [95, 255] on div "Report Try Again Product Performance Identify underperforming products and focu…" at bounding box center [126, 240] width 134 height 65
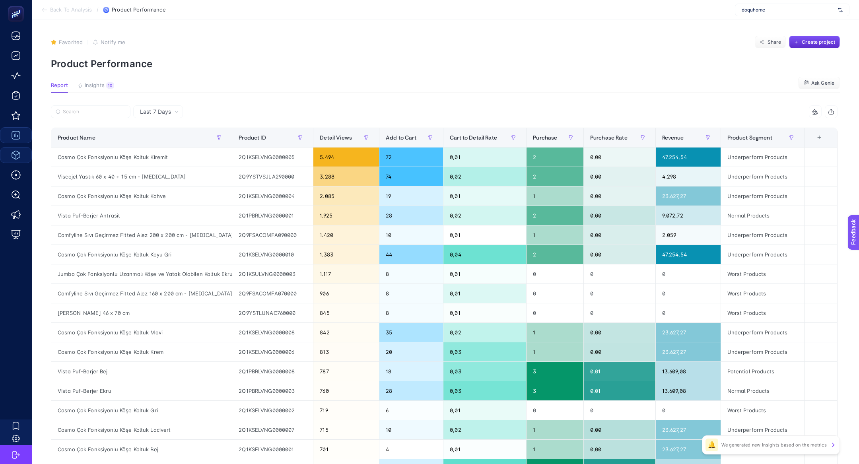
click at [101, 80] on article "Favorited true Notify me Share Create project Product Performance Report Insigh…" at bounding box center [446, 331] width 828 height 622
click at [101, 86] on span "Insights" at bounding box center [95, 85] width 20 height 6
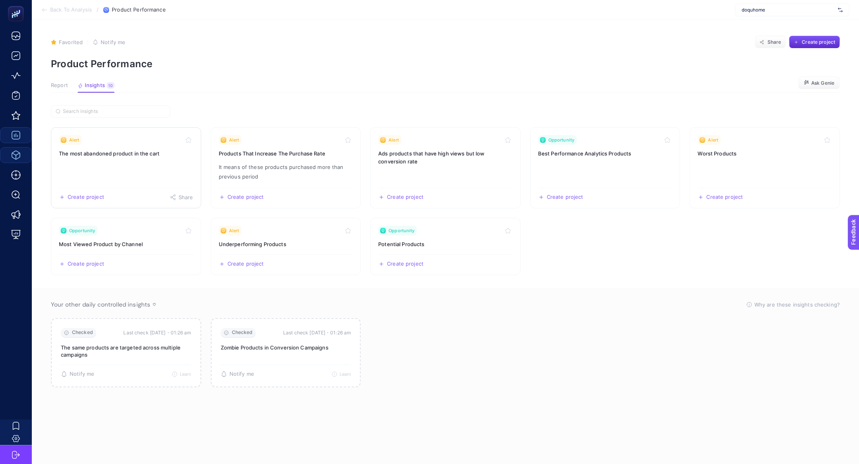
click at [142, 167] on link "Alert The most abandoned product in the cart Create project Share" at bounding box center [126, 167] width 150 height 81
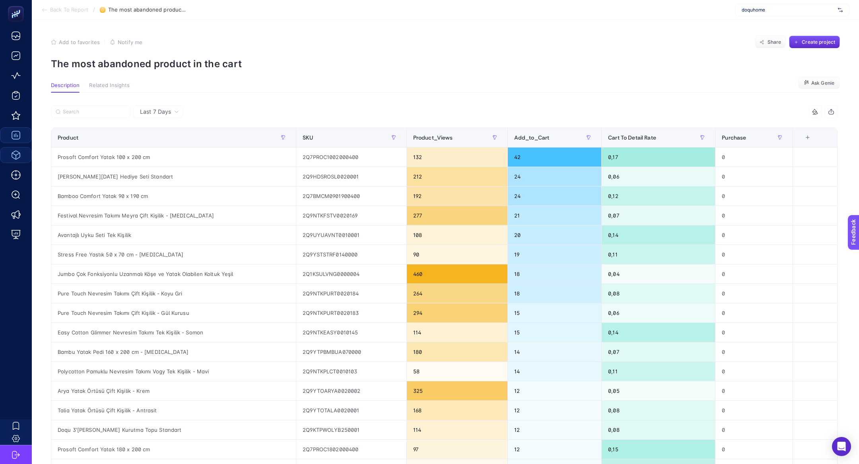
click at [208, 68] on p "The most abandoned product in the cart" at bounding box center [445, 64] width 789 height 12
copy article "The most abandoned product in the cart"
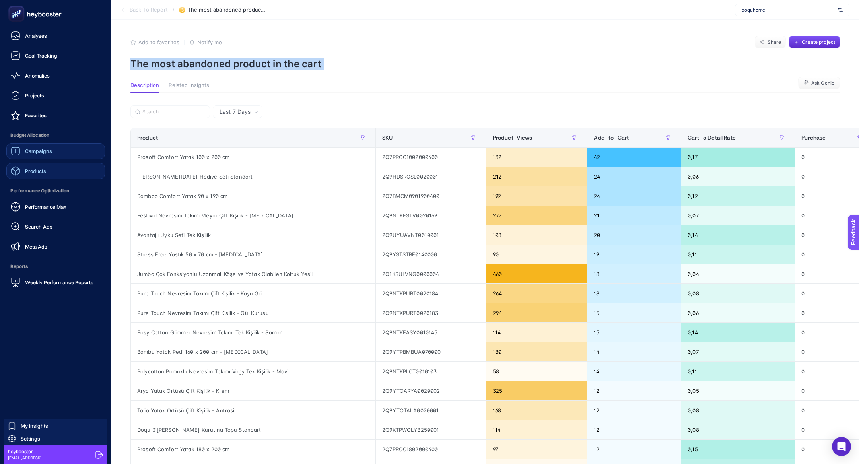
click at [39, 150] on span "Campaigns" at bounding box center [38, 151] width 27 height 6
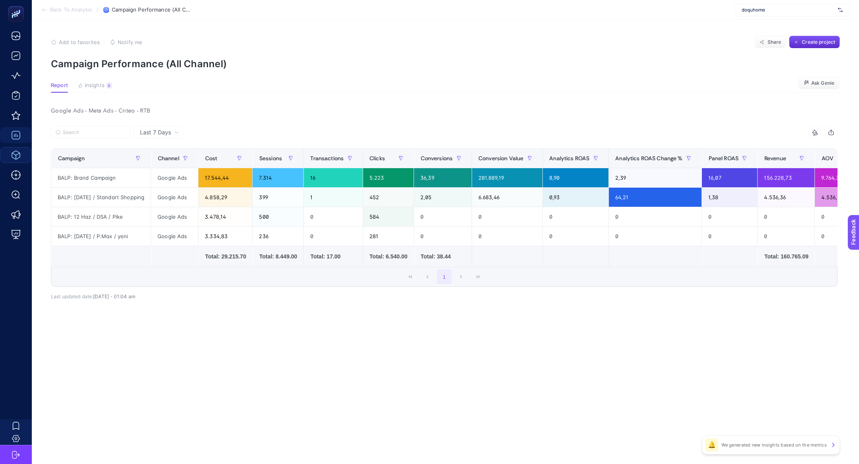
click at [781, 13] on div "doquhome" at bounding box center [792, 10] width 115 height 13
type input "vitell"
click at [764, 24] on div "Vitello" at bounding box center [793, 26] width 114 height 13
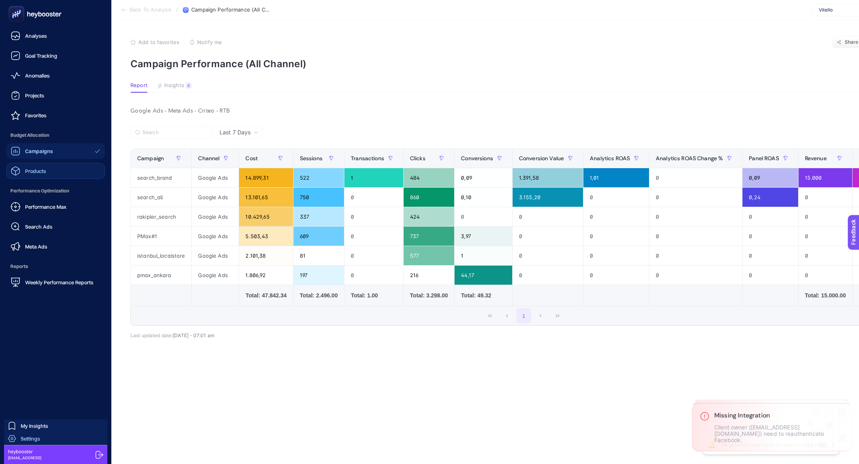
click at [37, 444] on link "Settings" at bounding box center [55, 439] width 103 height 13
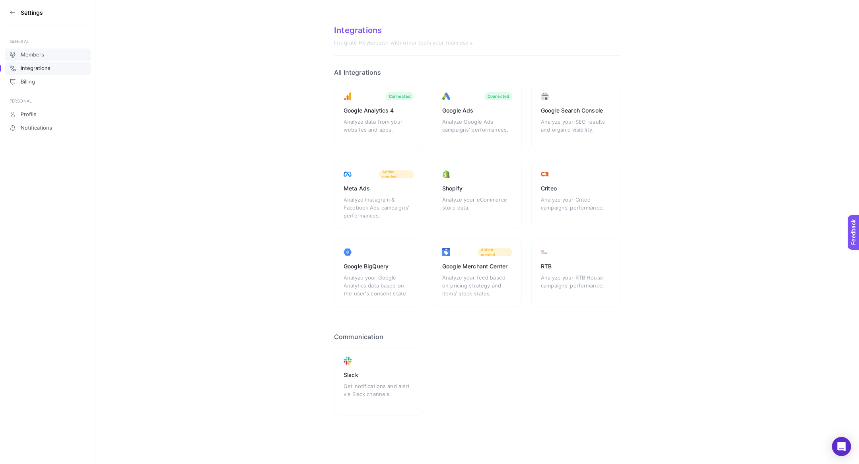
click at [48, 56] on link "Members" at bounding box center [48, 55] width 86 height 13
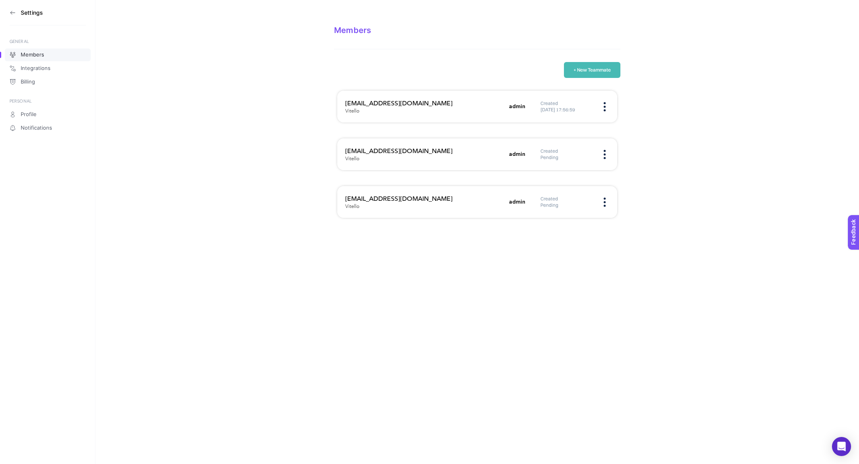
click at [399, 99] on h3 "[EMAIL_ADDRESS][DOMAIN_NAME]" at bounding box center [424, 104] width 159 height 10
copy h3 "[EMAIL_ADDRESS][DOMAIN_NAME]"
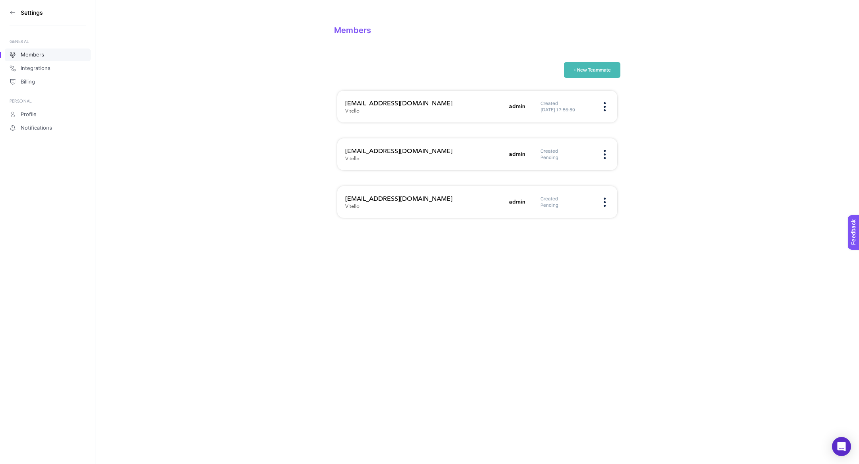
click at [398, 147] on h3 "[EMAIL_ADDRESS][DOMAIN_NAME]" at bounding box center [424, 151] width 159 height 10
copy h3 "[EMAIL_ADDRESS][DOMAIN_NAME]"
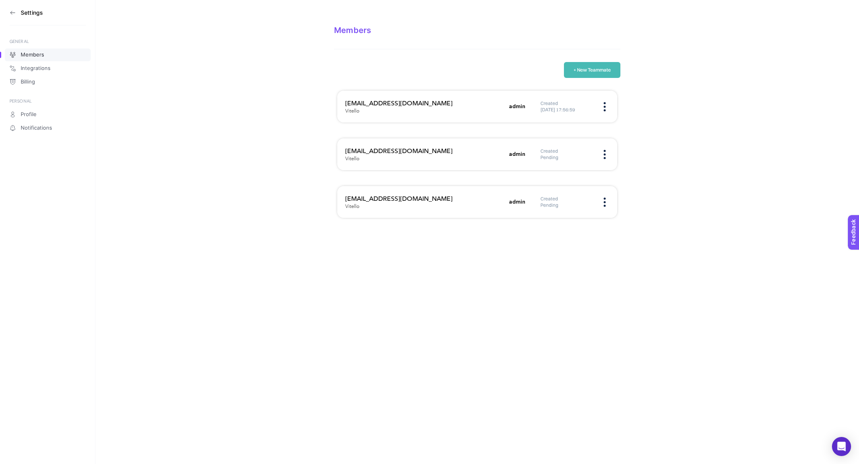
click at [380, 196] on h3 "[EMAIL_ADDRESS][DOMAIN_NAME]" at bounding box center [424, 199] width 159 height 10
copy h3 "[EMAIL_ADDRESS][DOMAIN_NAME]"
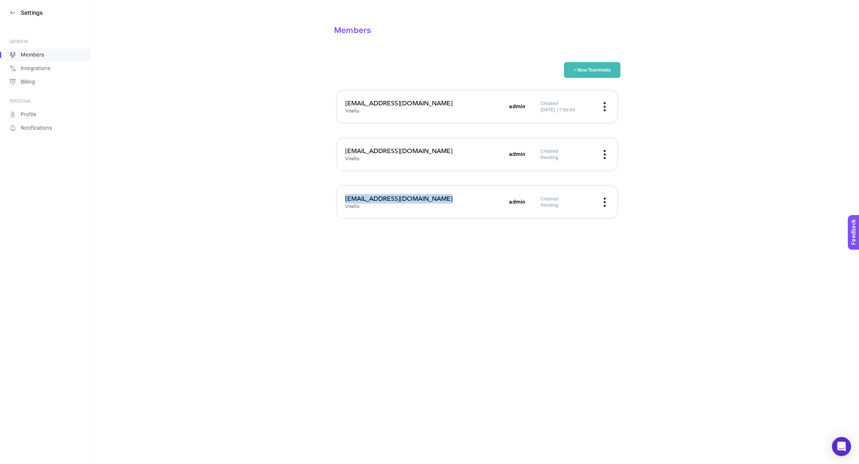
click at [11, 12] on icon at bounding box center [11, 12] width 2 height 3
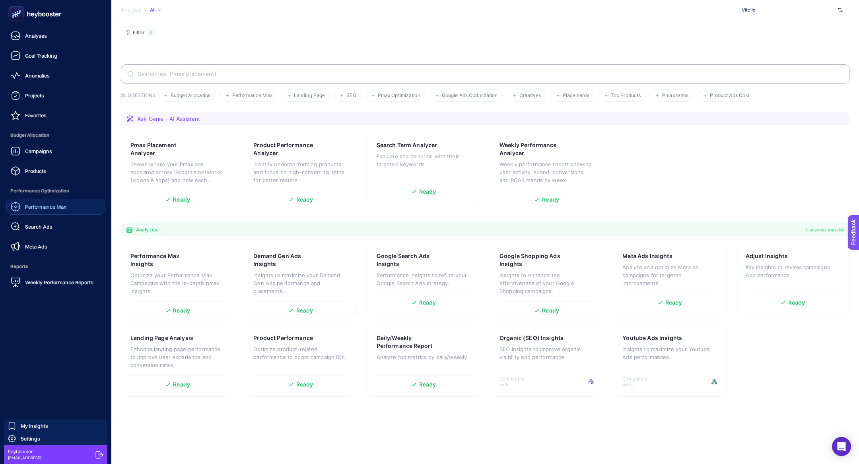
click at [54, 211] on div "Performance Max" at bounding box center [39, 207] width 56 height 10
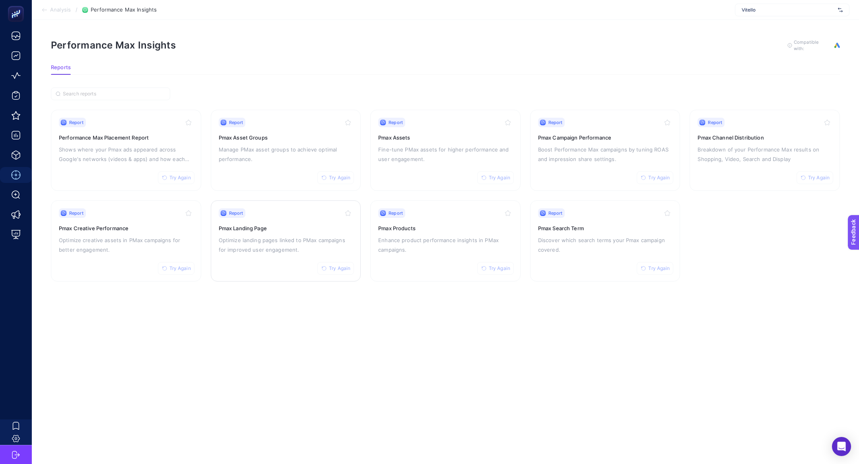
click at [280, 236] on p "Optimize landing pages linked to PMax campaigns for improved user engagement." at bounding box center [286, 245] width 134 height 19
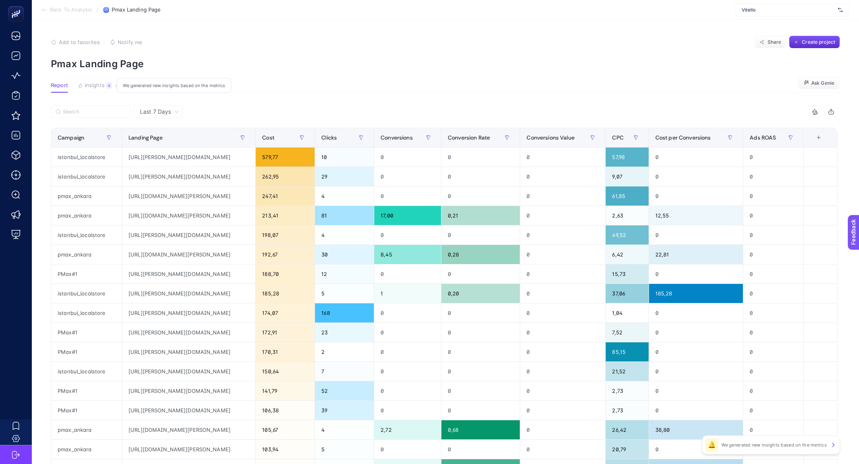
click at [100, 85] on span "Insights" at bounding box center [95, 85] width 20 height 6
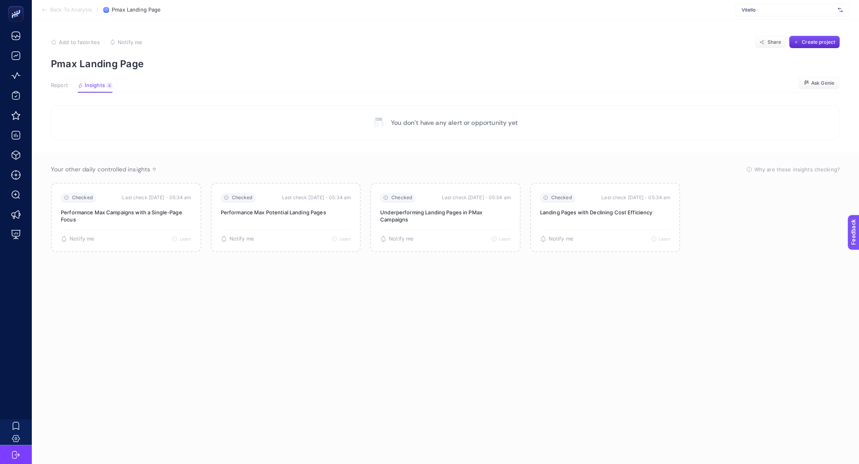
click at [62, 85] on span "Report" at bounding box center [59, 85] width 17 height 6
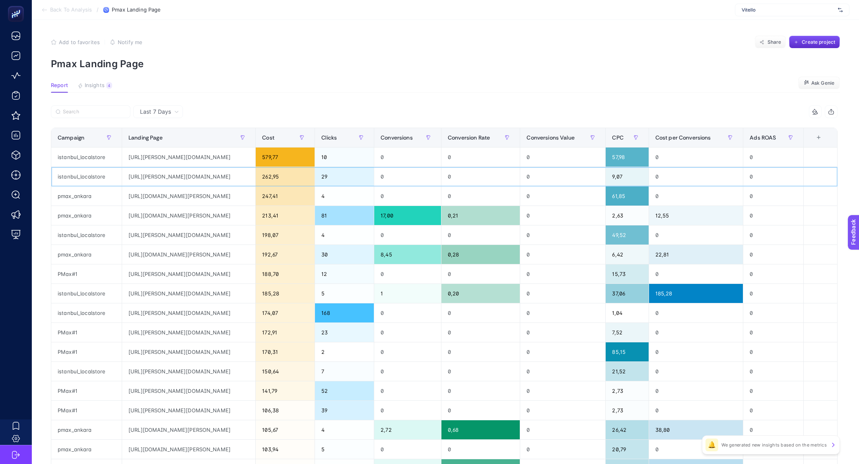
click at [178, 176] on div "[URL][PERSON_NAME][DOMAIN_NAME]" at bounding box center [188, 176] width 133 height 19
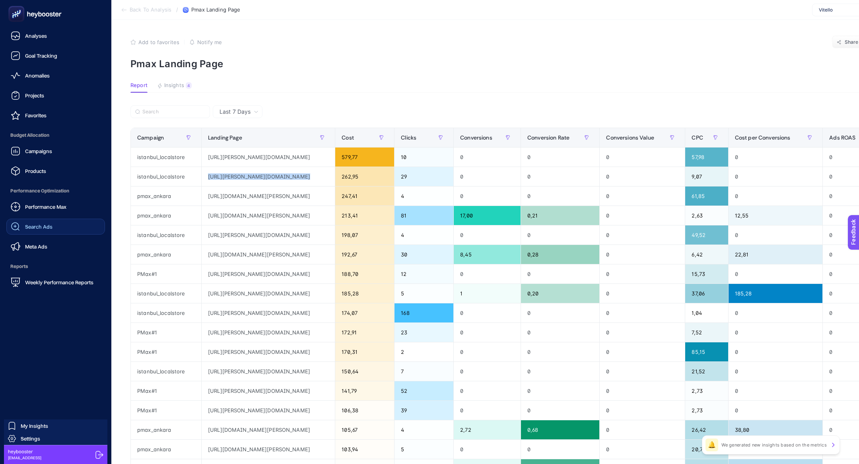
click at [44, 224] on span "Search Ads" at bounding box center [38, 227] width 27 height 6
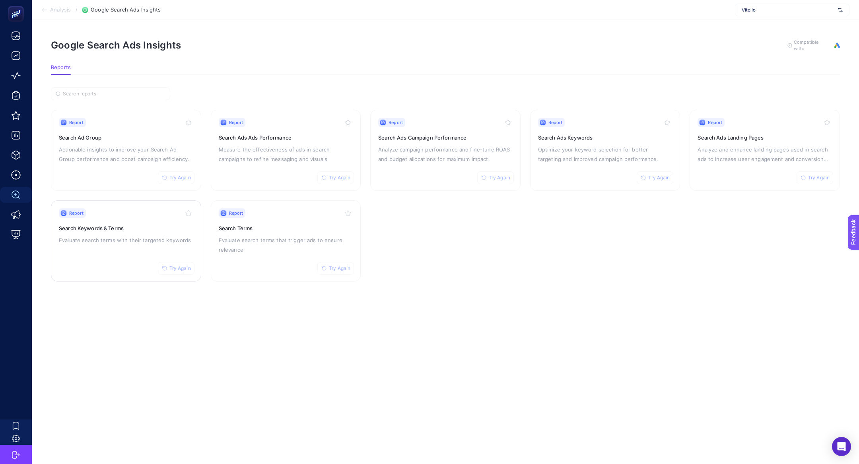
click at [134, 242] on p "Evaluate search terms with their targeted keywords" at bounding box center [126, 241] width 134 height 10
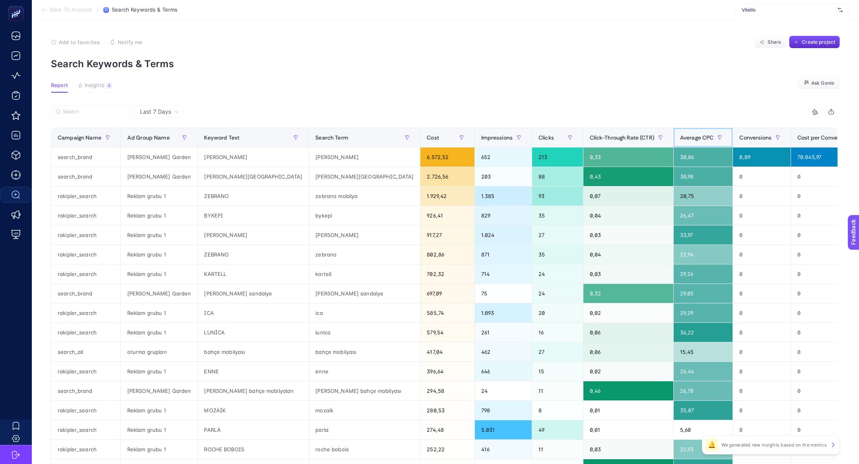
click at [680, 139] on span "Average CPC" at bounding box center [697, 137] width 34 height 6
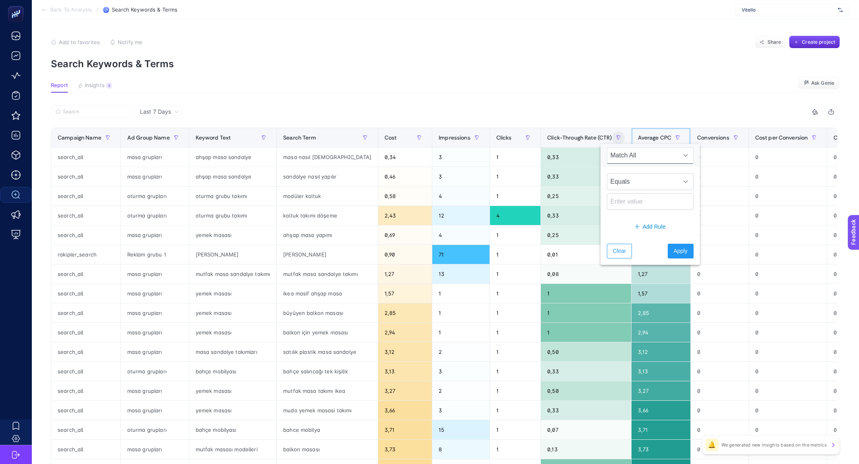
click at [638, 143] on div "Average CPC" at bounding box center [661, 137] width 47 height 13
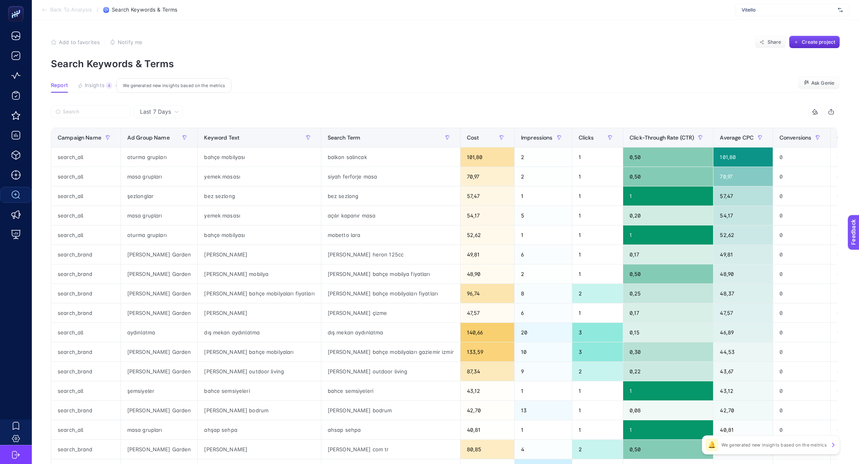
click at [104, 87] on span "Insights" at bounding box center [95, 85] width 20 height 6
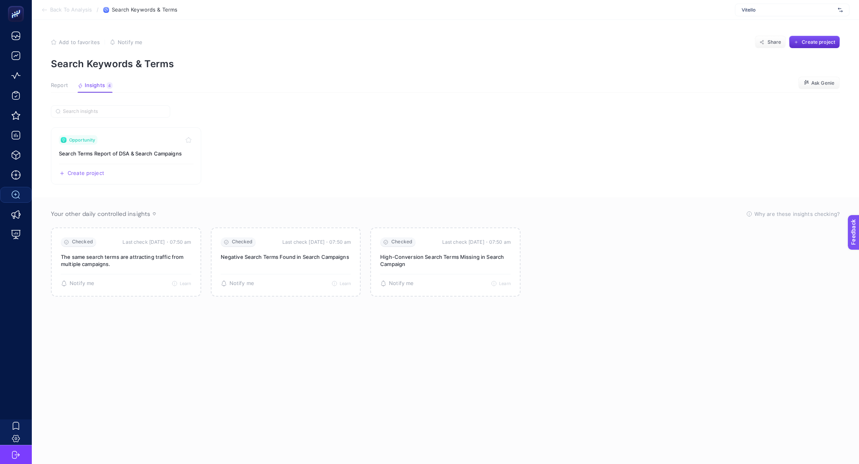
click at [64, 92] on section "Report Insights 4 We generated new insights based on the metrics Ask [PERSON_NA…" at bounding box center [445, 87] width 789 height 10
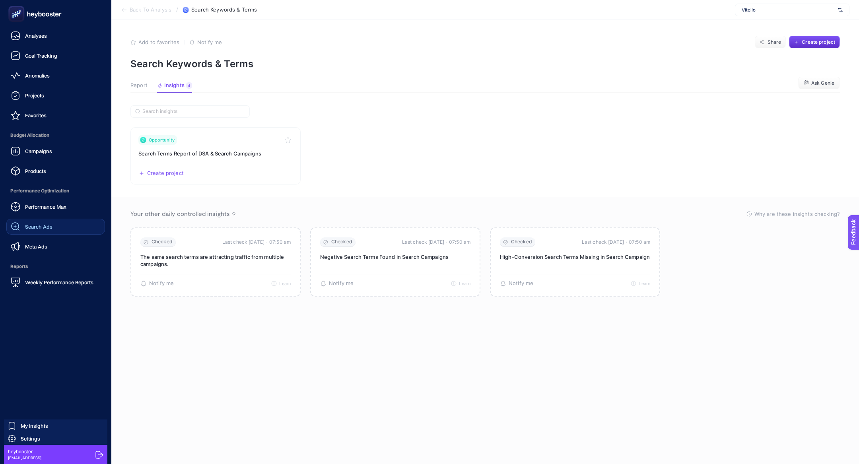
click at [47, 228] on span "Search Ads" at bounding box center [38, 227] width 27 height 6
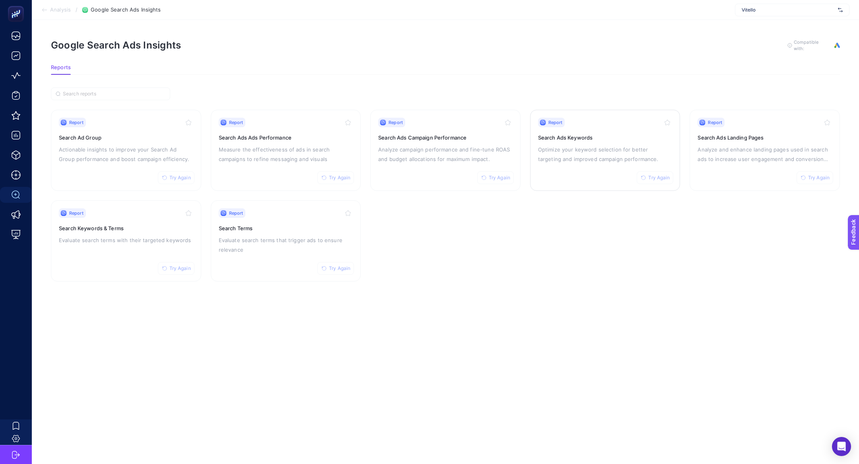
click at [610, 128] on div "Report Try Again Search Ads Keywords Optimize your keyword selection for better…" at bounding box center [605, 150] width 134 height 65
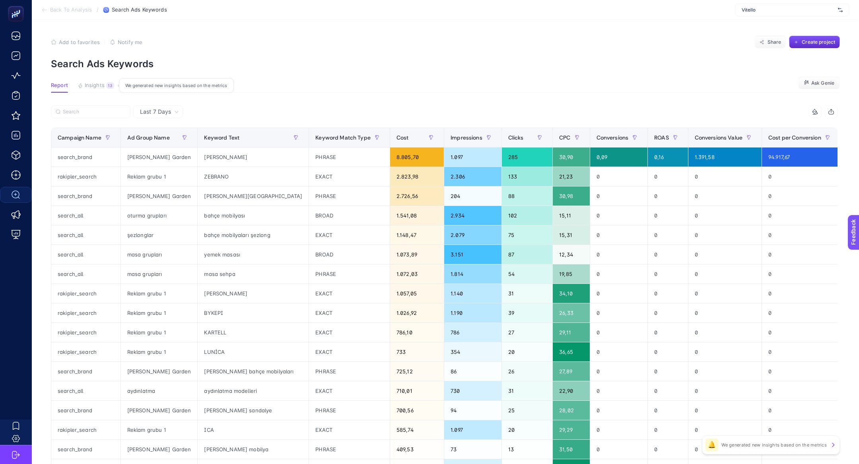
click at [96, 88] on span "Insights" at bounding box center [95, 85] width 20 height 6
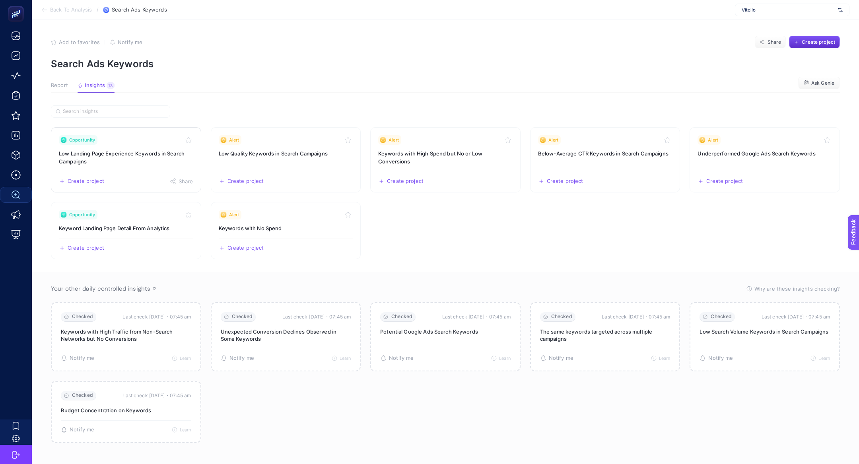
click at [156, 157] on h3 "Low Landing Page Experience Keywords in Search Campaigns" at bounding box center [126, 158] width 134 height 16
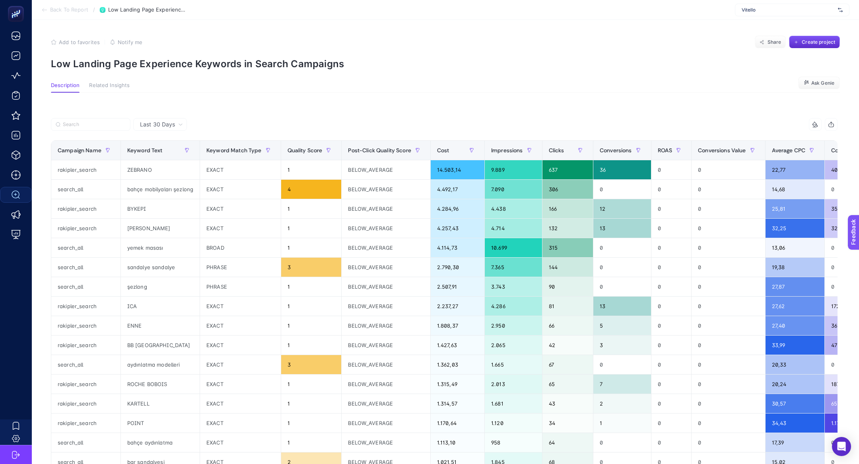
click at [173, 61] on p "Low Landing Page Experience Keywords in Search Campaigns" at bounding box center [445, 64] width 789 height 12
copy article "Low Landing Page Experience Keywords in Search Campaigns"
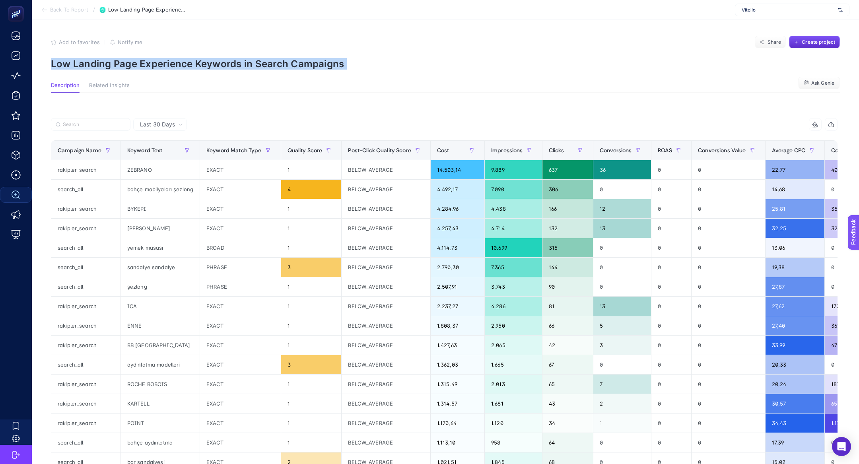
copy article "Low Landing Page Experience Keywords in Search Campaigns"
click at [245, 58] on p "Low Landing Page Experience Keywords in Search Campaigns" at bounding box center [445, 64] width 789 height 12
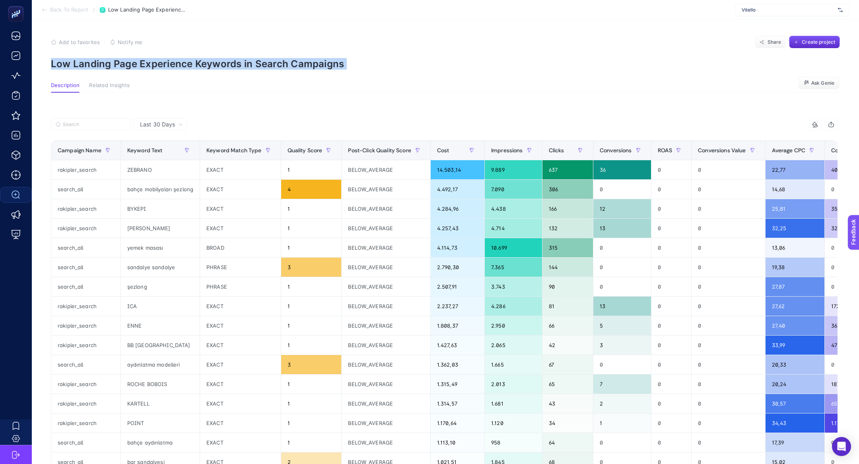
click at [245, 58] on p "Low Landing Page Experience Keywords in Search Campaigns" at bounding box center [445, 64] width 789 height 12
copy article "Low Landing Page Experience Keywords in Search Campaigns"
click at [49, 1] on section "Back To Report / Low Landing Page Experience Keywords in Search Campaigns [PERS…" at bounding box center [446, 10] width 828 height 20
click at [50, 7] on span "Back To Report" at bounding box center [69, 10] width 38 height 6
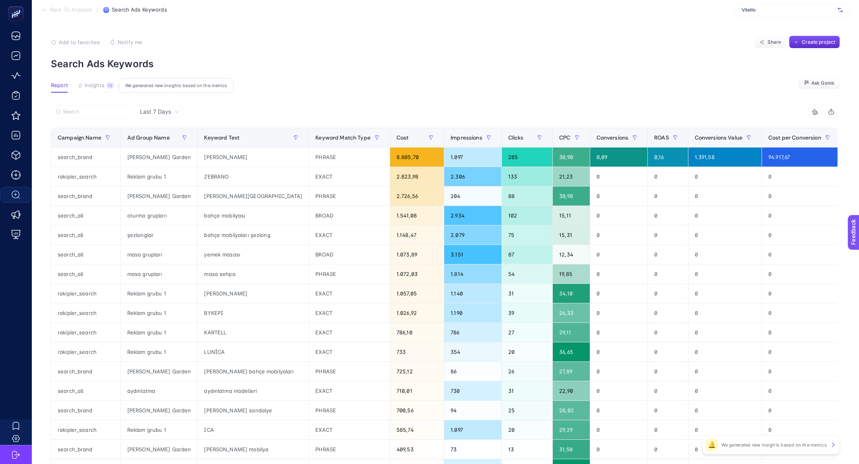
click at [102, 89] on button "Insights 13 We generated new insights based on the metrics" at bounding box center [96, 87] width 37 height 10
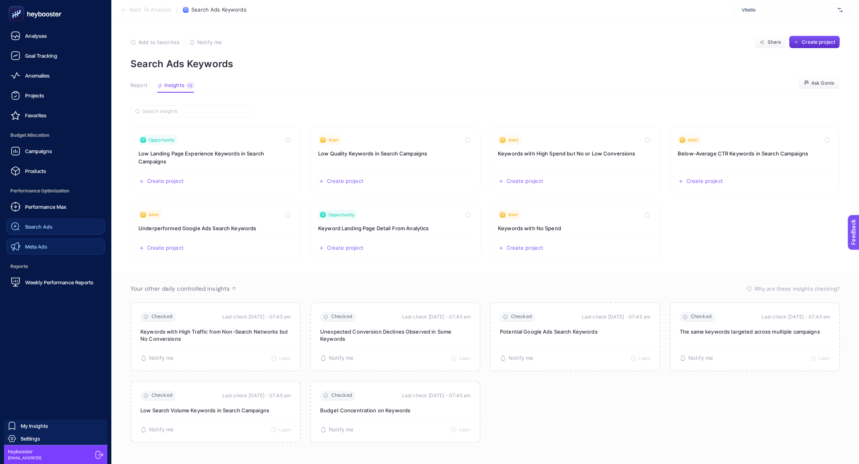
click at [34, 239] on link "Meta Ads" at bounding box center [55, 247] width 99 height 16
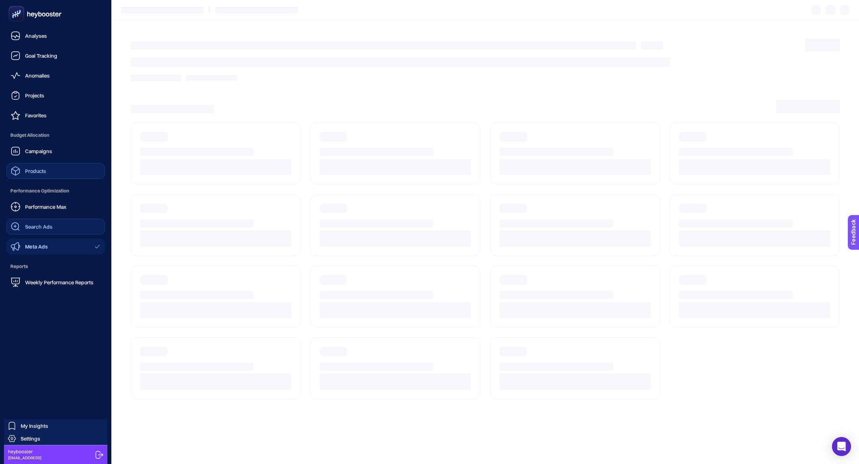
click at [38, 170] on span "Products" at bounding box center [35, 171] width 21 height 6
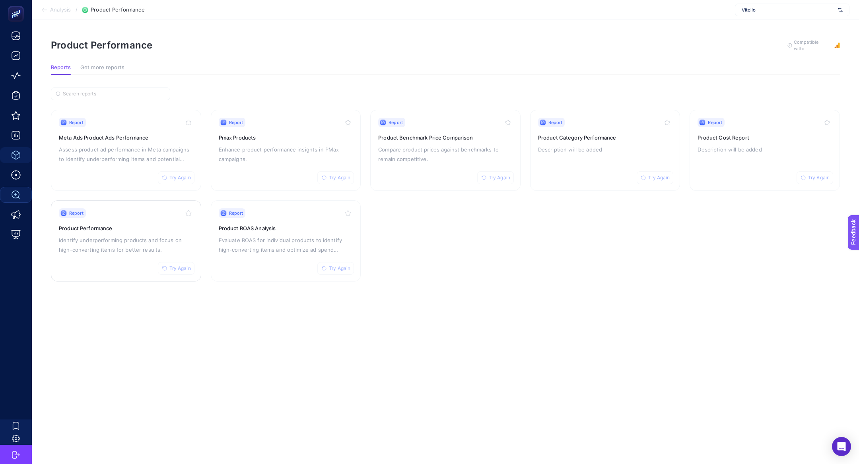
click at [147, 236] on p "Identify underperforming products and focus on high-converting items for better…" at bounding box center [126, 245] width 134 height 19
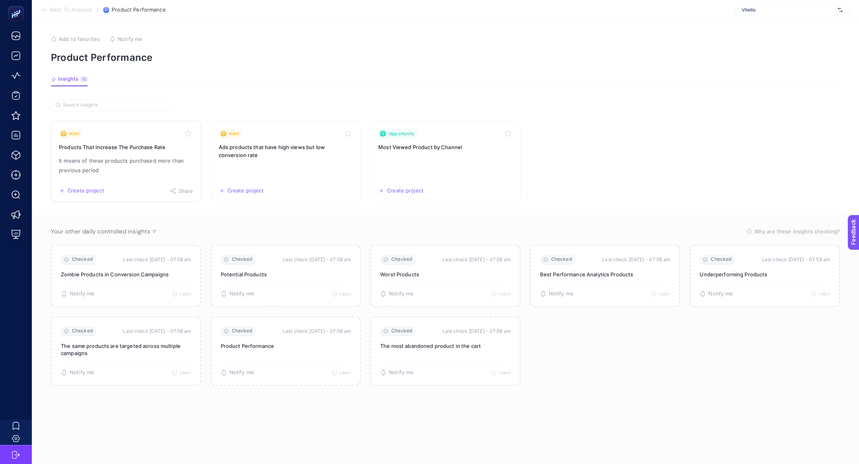
click at [133, 160] on p "It means of these products purchased more than previous period" at bounding box center [126, 165] width 134 height 19
